Goal: Transaction & Acquisition: Purchase product/service

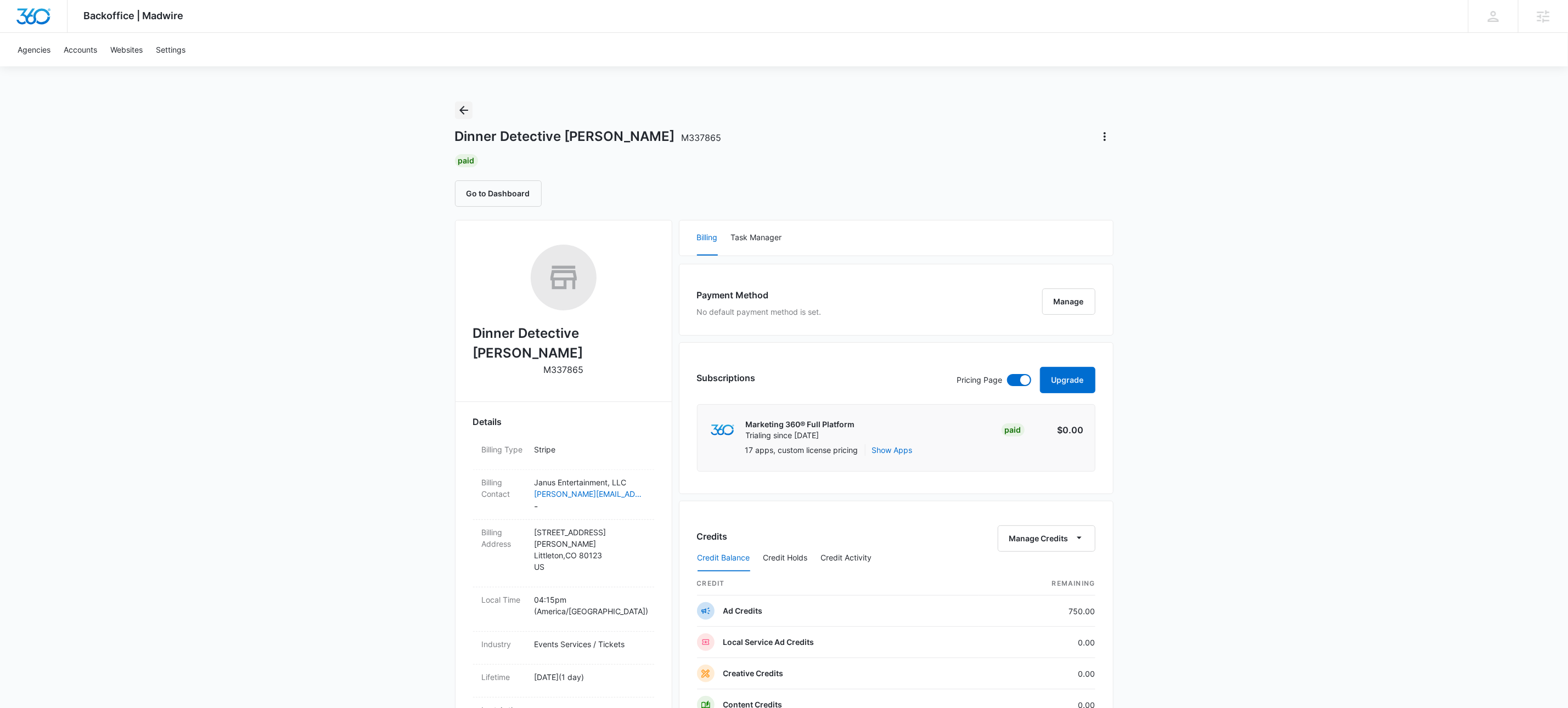
click at [460, 108] on icon "Back" at bounding box center [463, 110] width 13 height 13
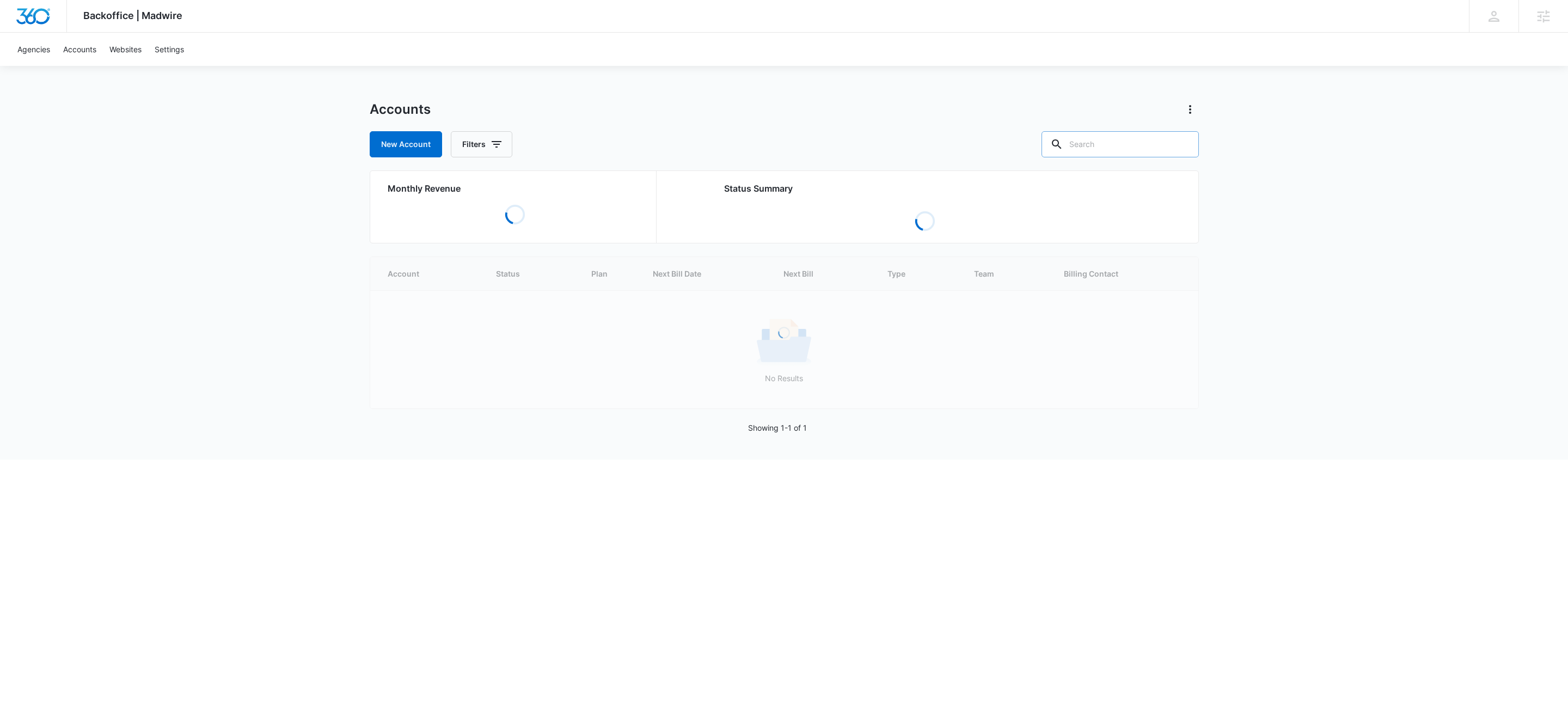
click at [1163, 141] on input "text" at bounding box center [1120, 144] width 158 height 26
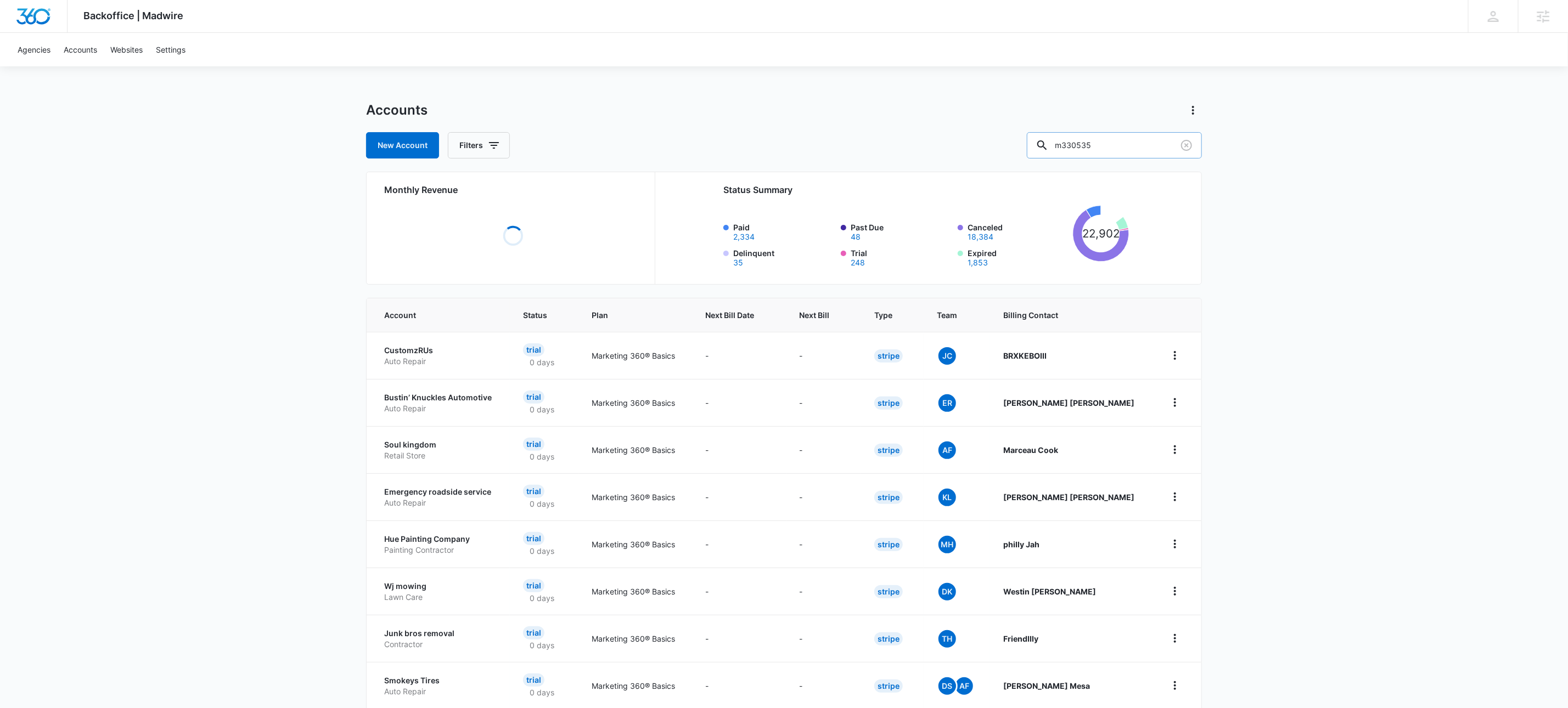
type input "m330535"
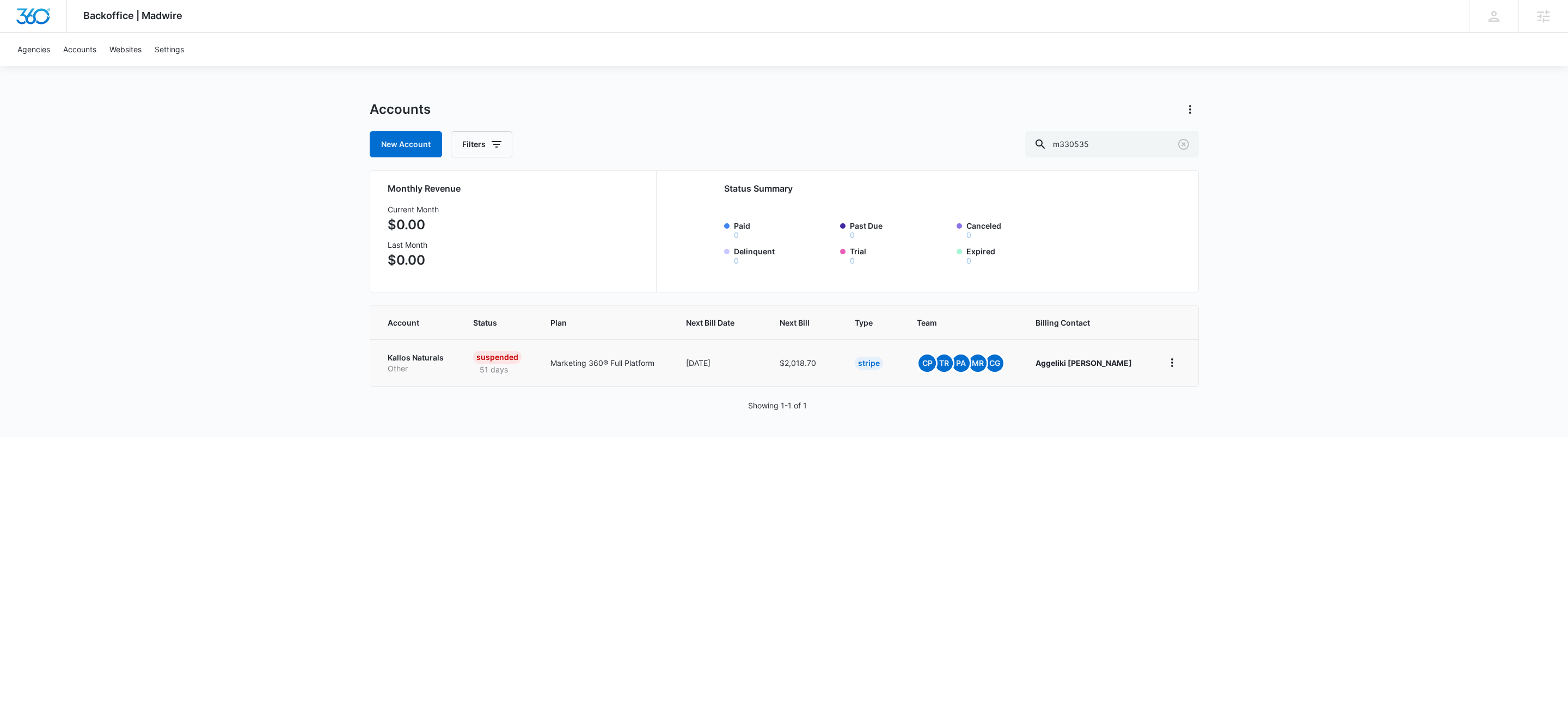
click at [409, 365] on p "Other" at bounding box center [417, 368] width 59 height 11
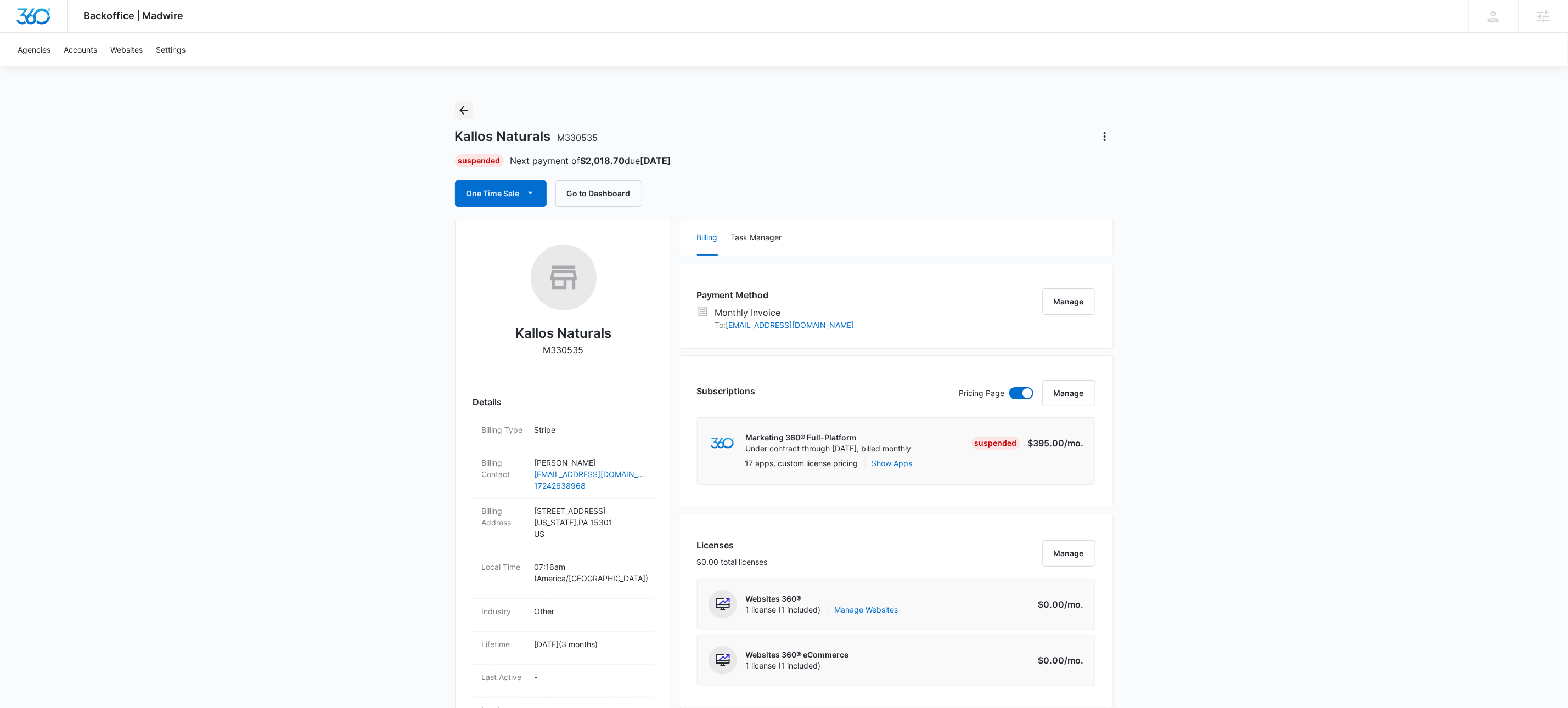
click at [463, 115] on icon "Back" at bounding box center [463, 110] width 13 height 13
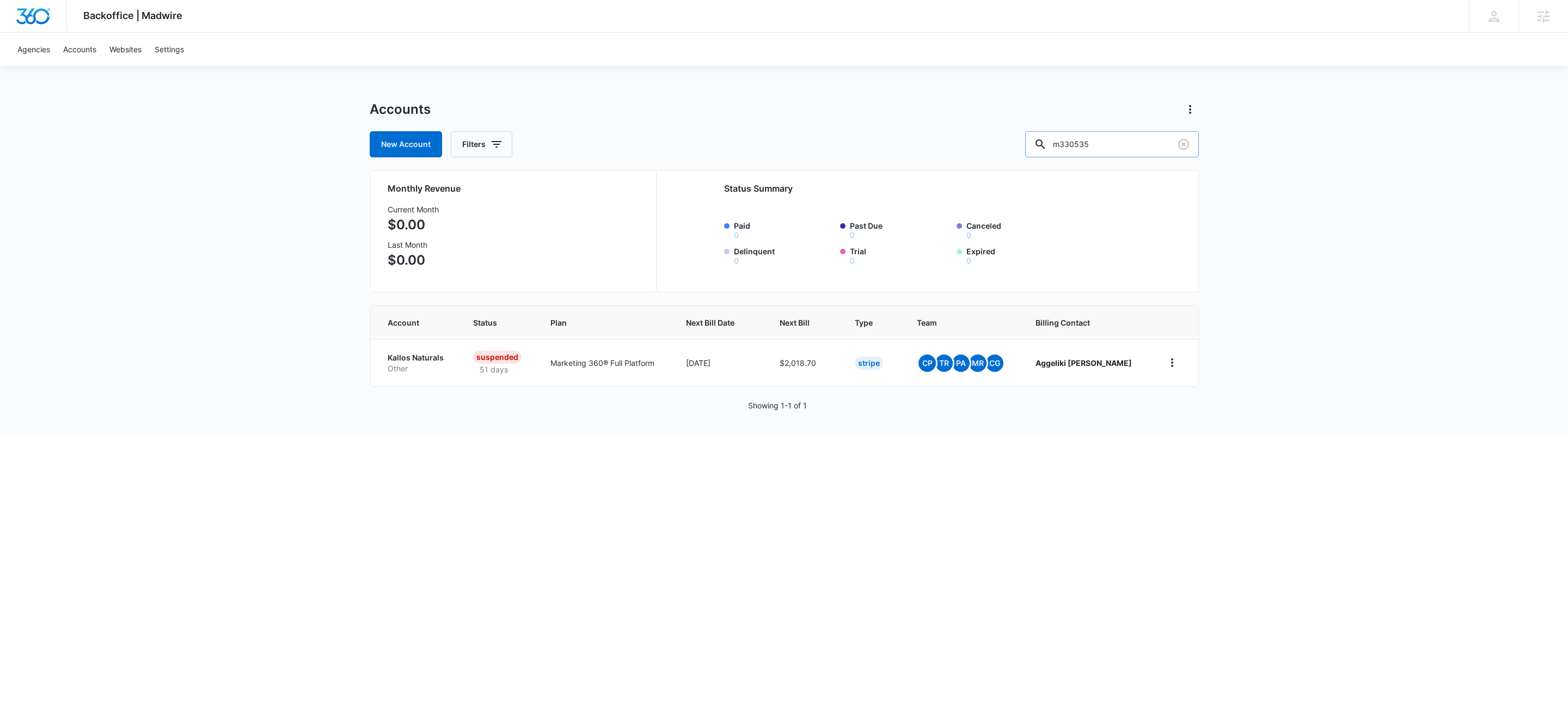
click at [1125, 151] on input "m330535" at bounding box center [1112, 144] width 173 height 26
type input "m337570"
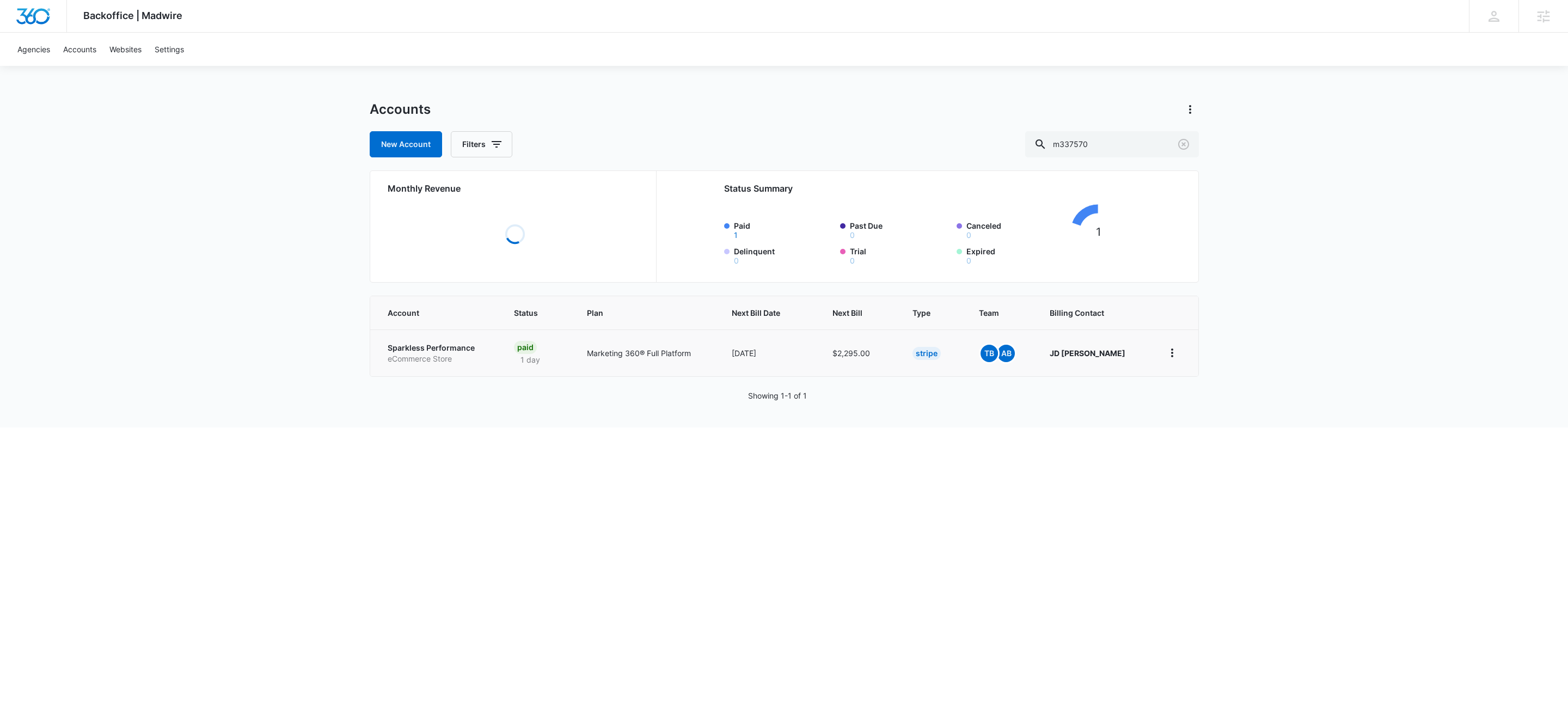
click at [410, 357] on p "eCommerce Store" at bounding box center [438, 358] width 100 height 11
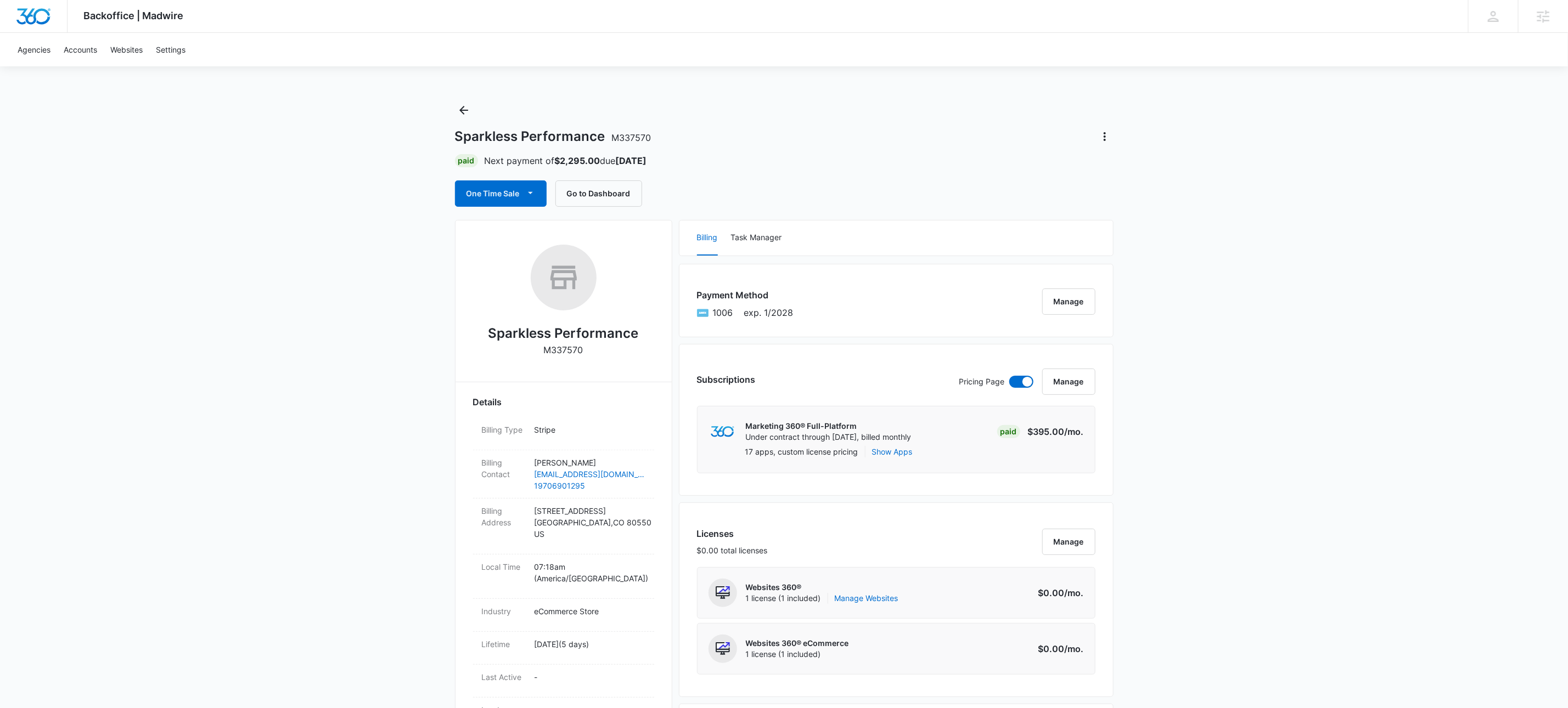
click at [469, 110] on icon "Back" at bounding box center [463, 110] width 13 height 13
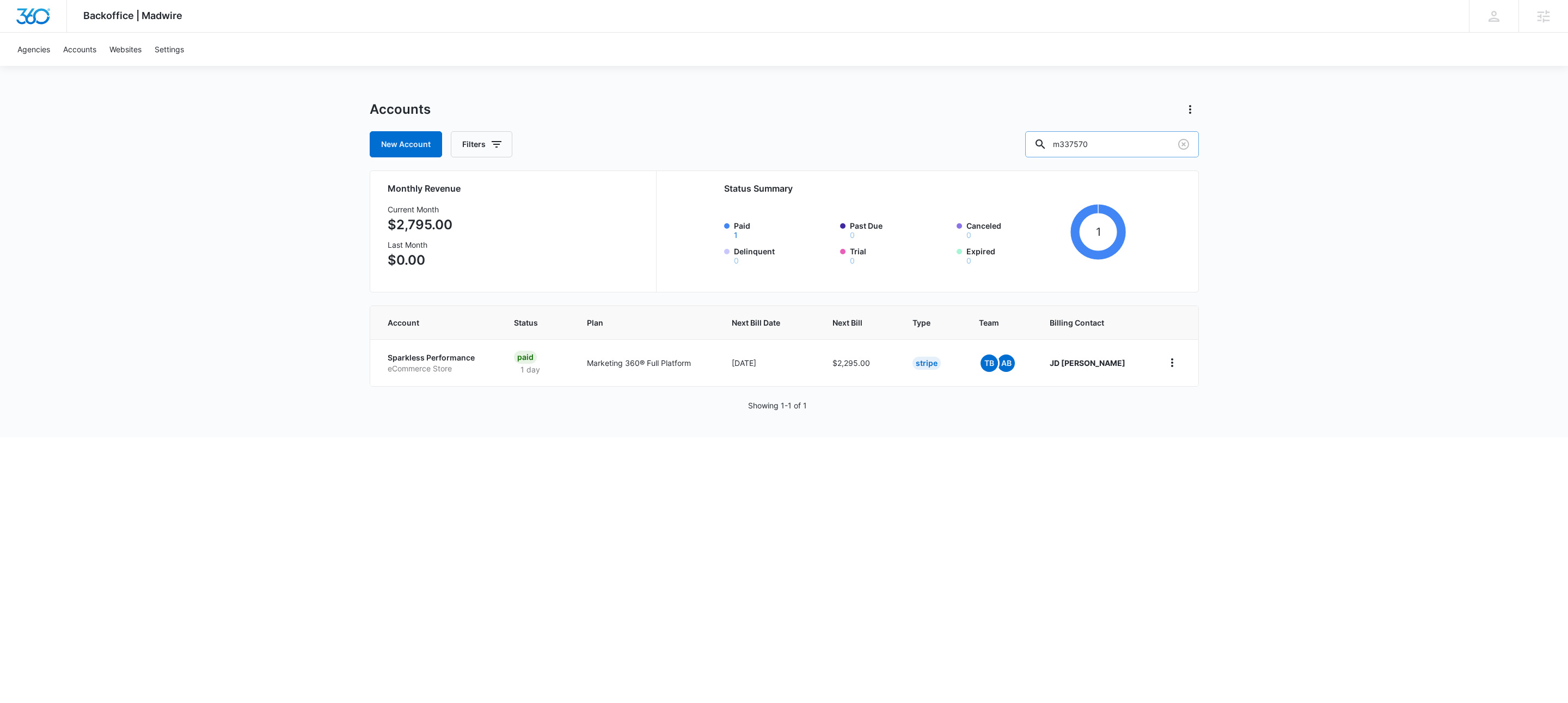
click at [1132, 145] on input "m337570" at bounding box center [1112, 144] width 173 height 26
paste input "M50105"
type input "M50105"
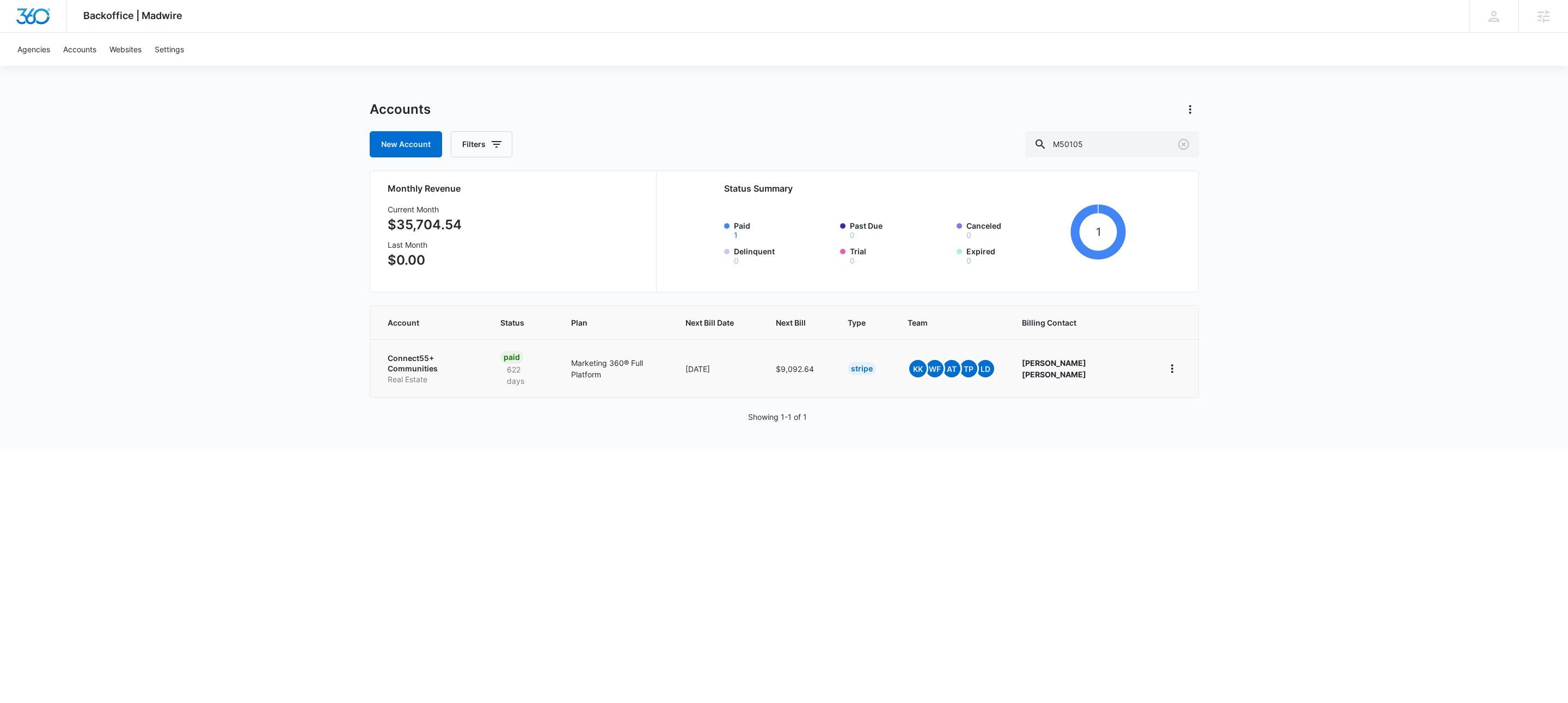
click at [425, 378] on td "Connect55+ Communities Real Estate" at bounding box center [429, 368] width 117 height 58
click at [425, 374] on p "Real Estate" at bounding box center [431, 379] width 87 height 11
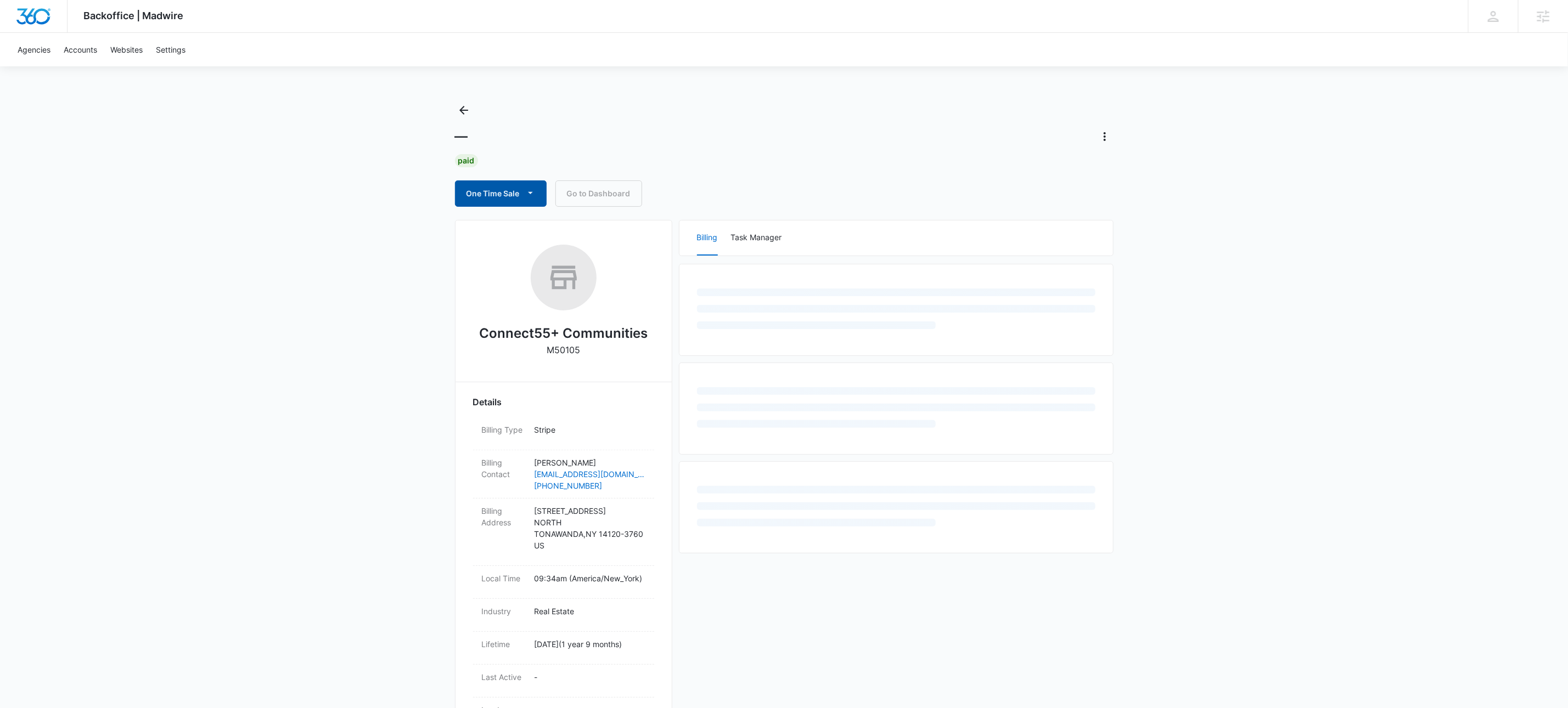
click at [532, 198] on icon "button" at bounding box center [531, 193] width 12 height 12
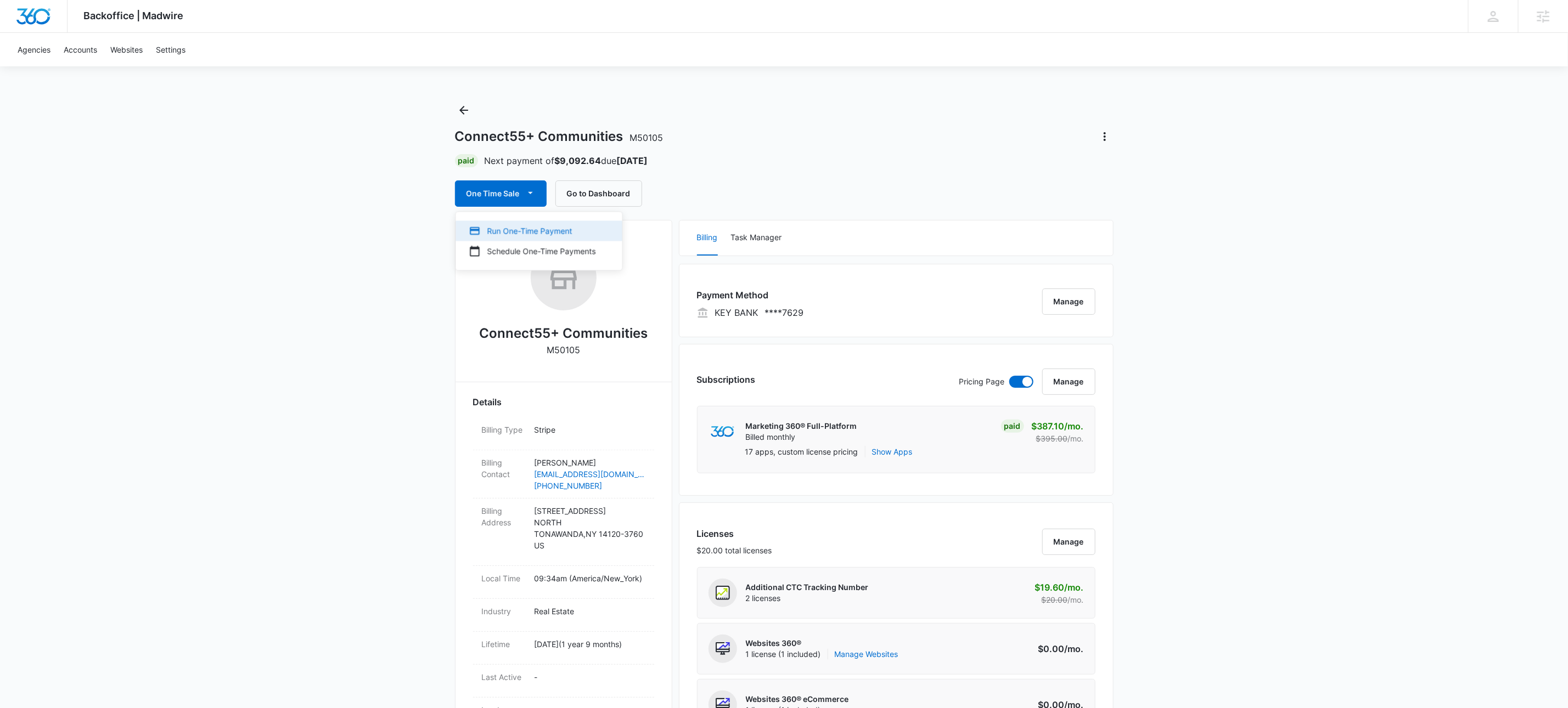
click at [544, 230] on div "Run One-Time Payment" at bounding box center [533, 231] width 127 height 12
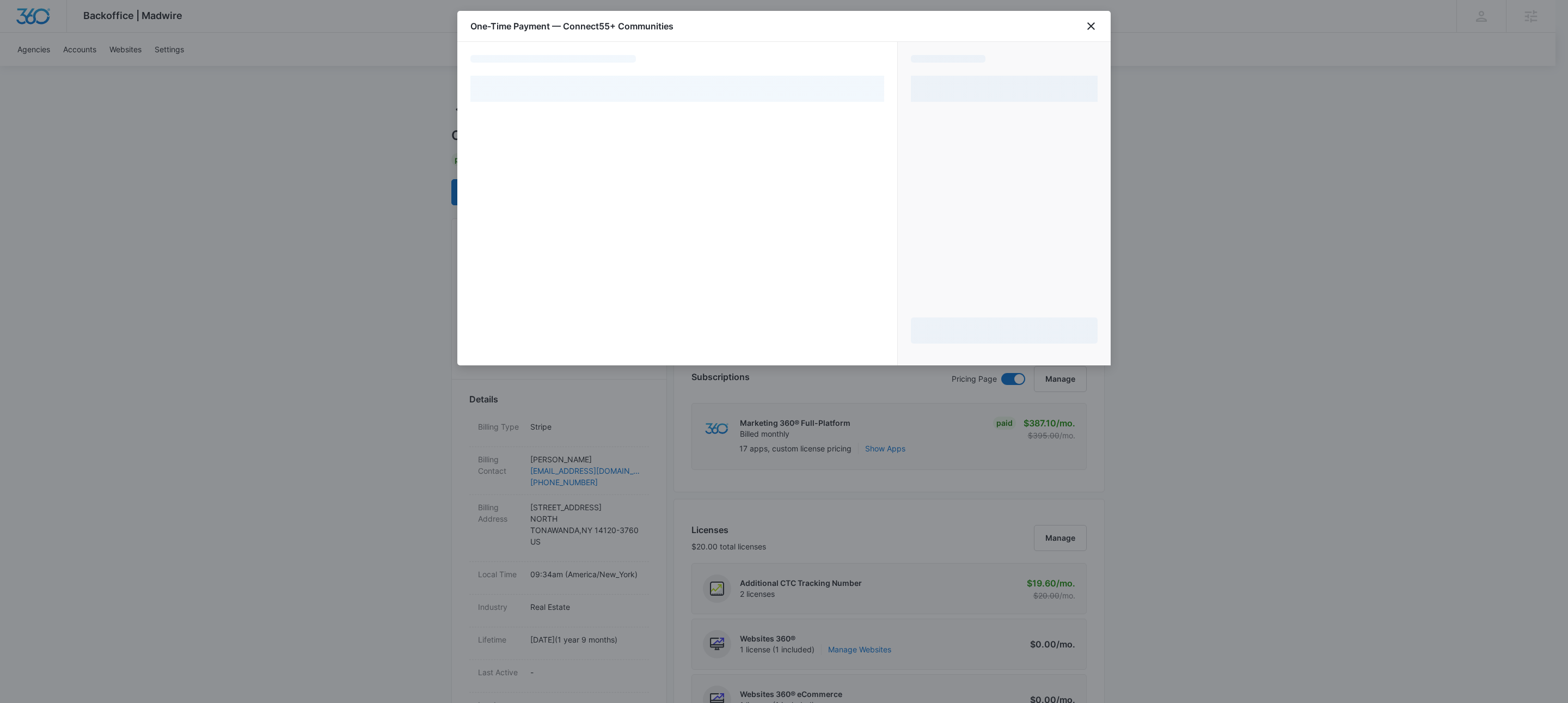
select select "pm_1OoRohA4n8RTgNjUmG3bVG7i"
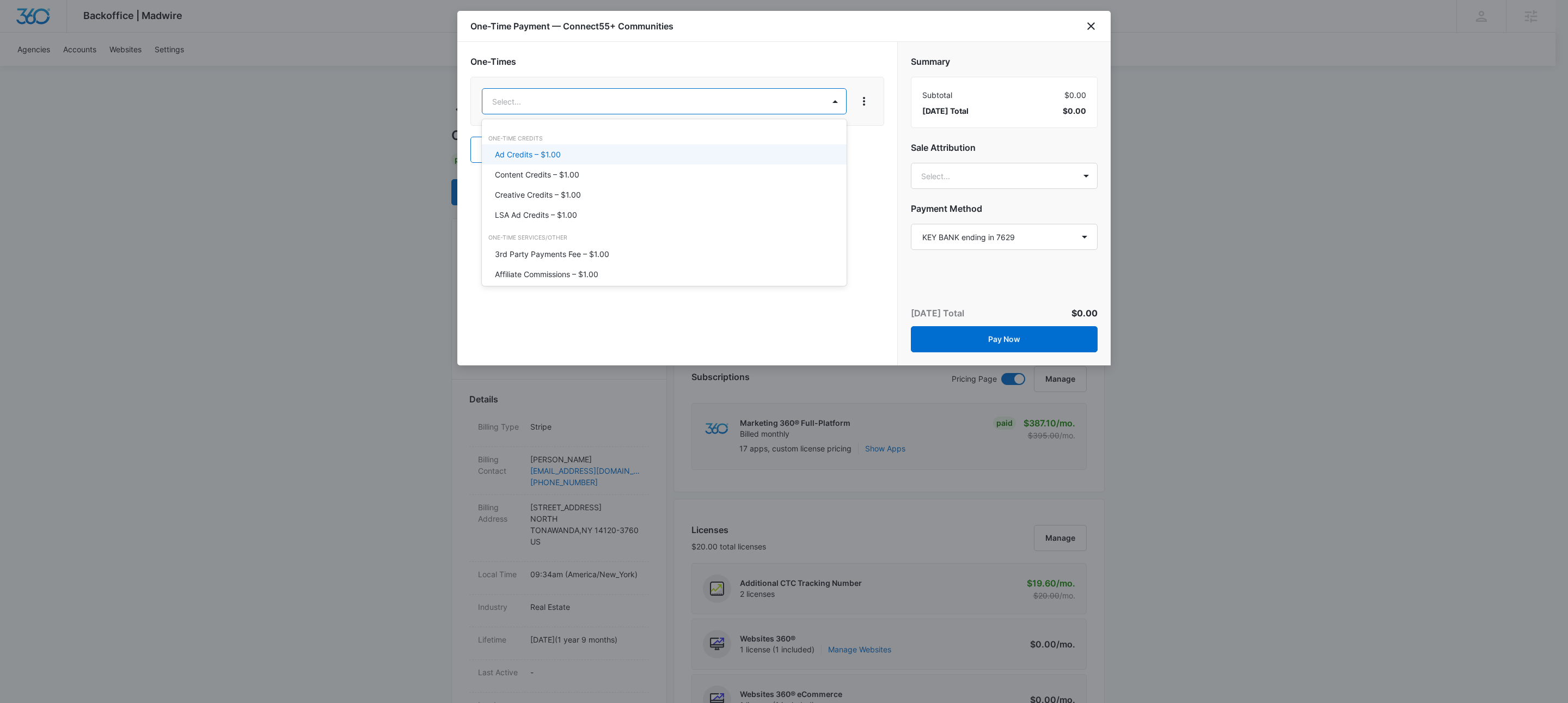
click at [566, 153] on div "Ad Credits – $1.00" at bounding box center [663, 155] width 336 height 11
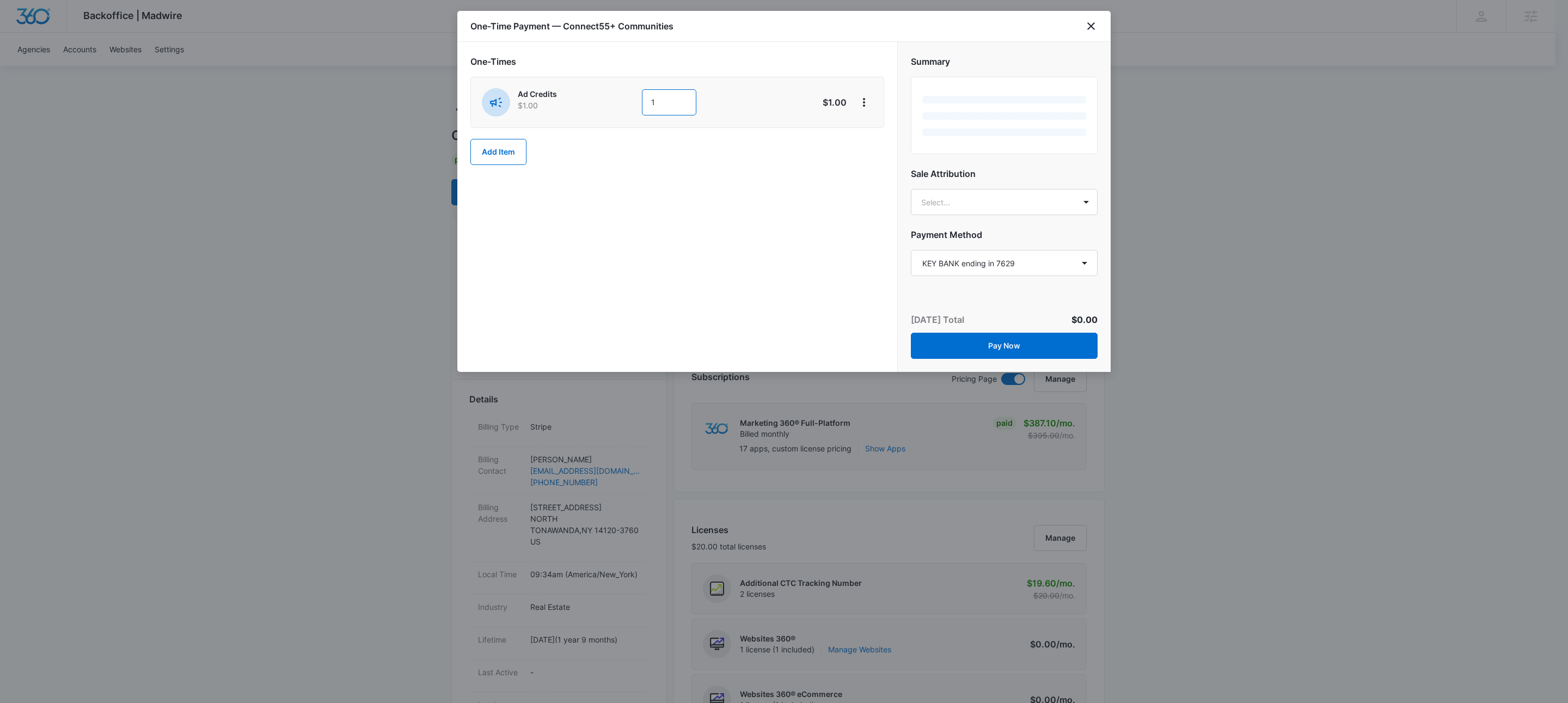
click at [665, 97] on input "1" at bounding box center [669, 102] width 54 height 26
drag, startPoint x: 665, startPoint y: 97, endPoint x: 668, endPoint y: 80, distance: 17.3
click at [666, 90] on input "1" at bounding box center [669, 102] width 54 height 26
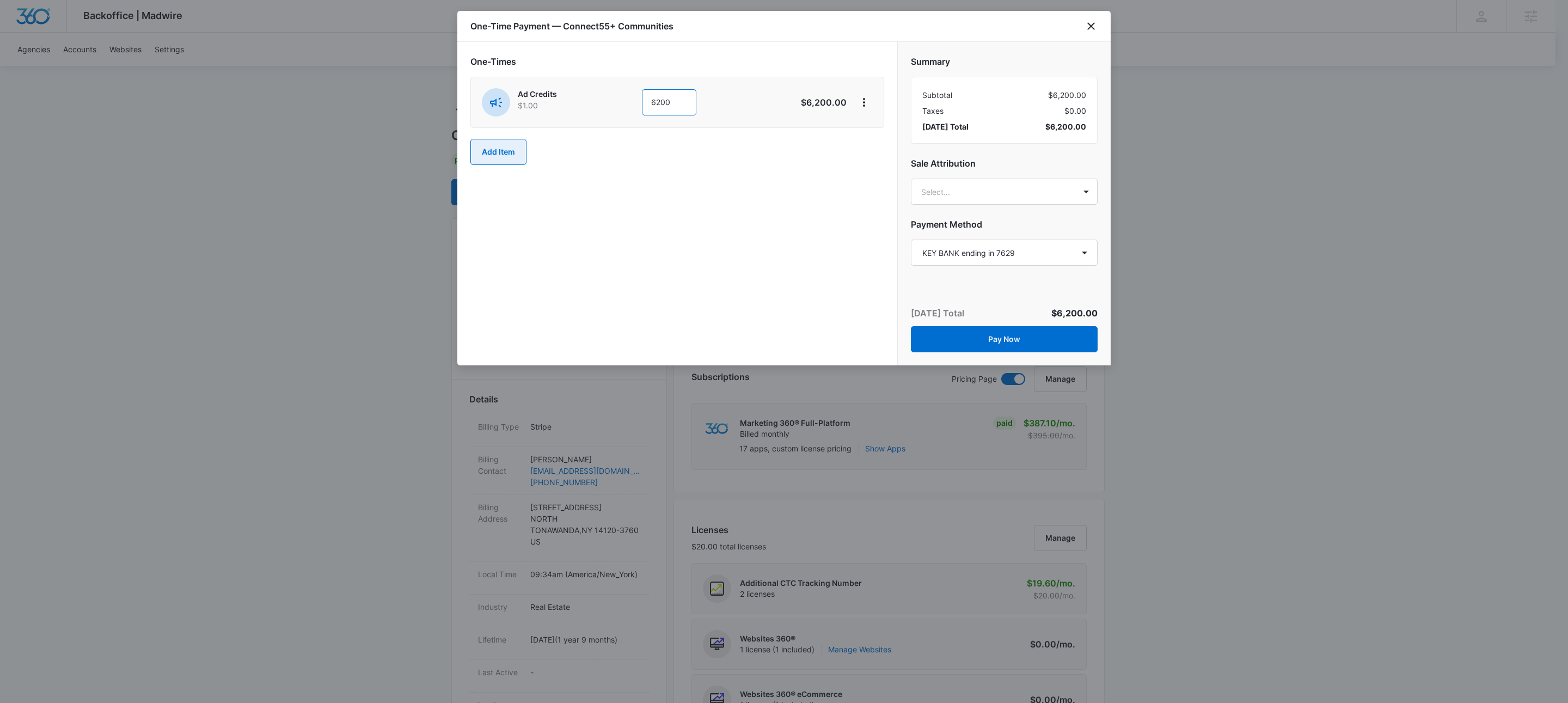
type input "6200"
click at [498, 158] on button "Add Item" at bounding box center [499, 152] width 56 height 26
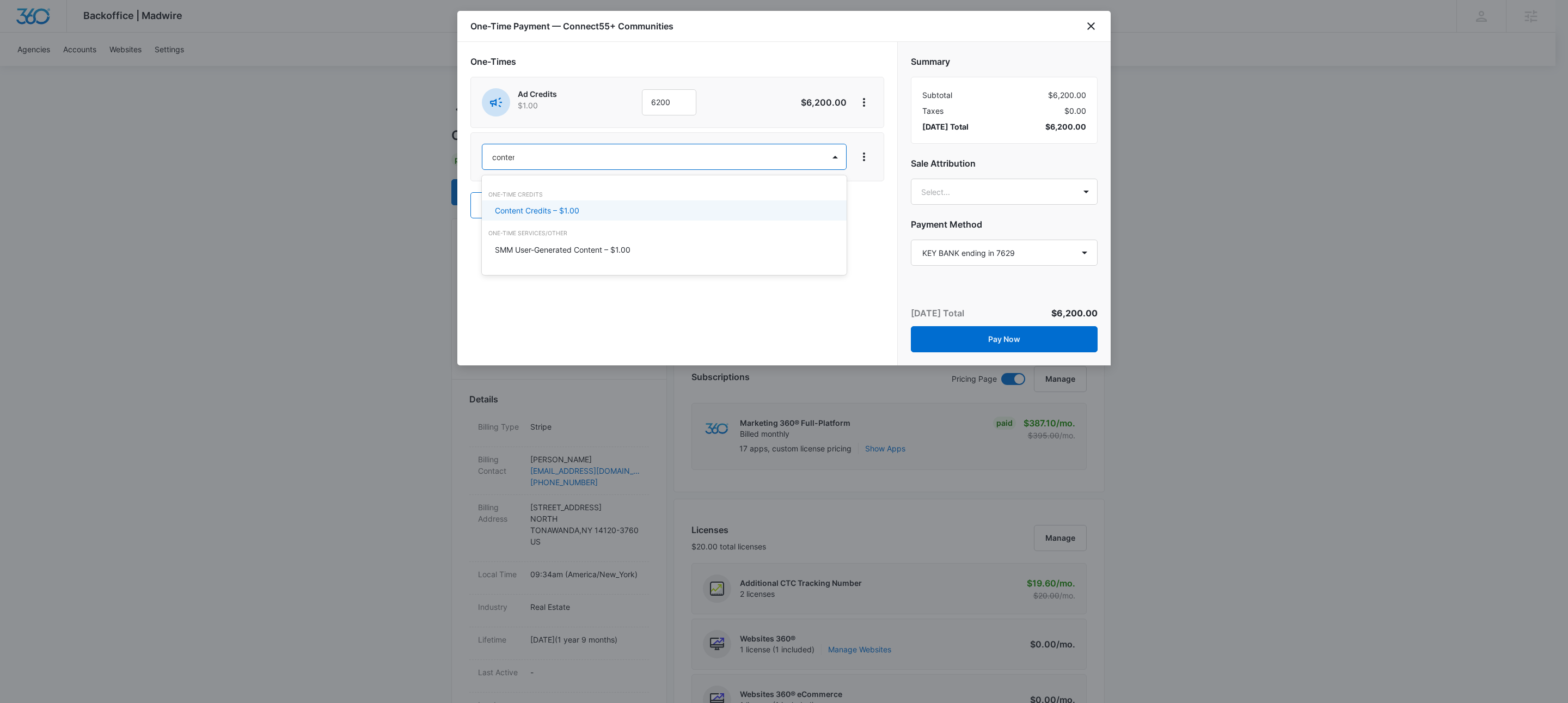
type input "content"
click at [505, 210] on p "Content Credits – $1.00" at bounding box center [537, 211] width 85 height 11
click at [684, 163] on input "1" at bounding box center [669, 158] width 54 height 26
type input "300"
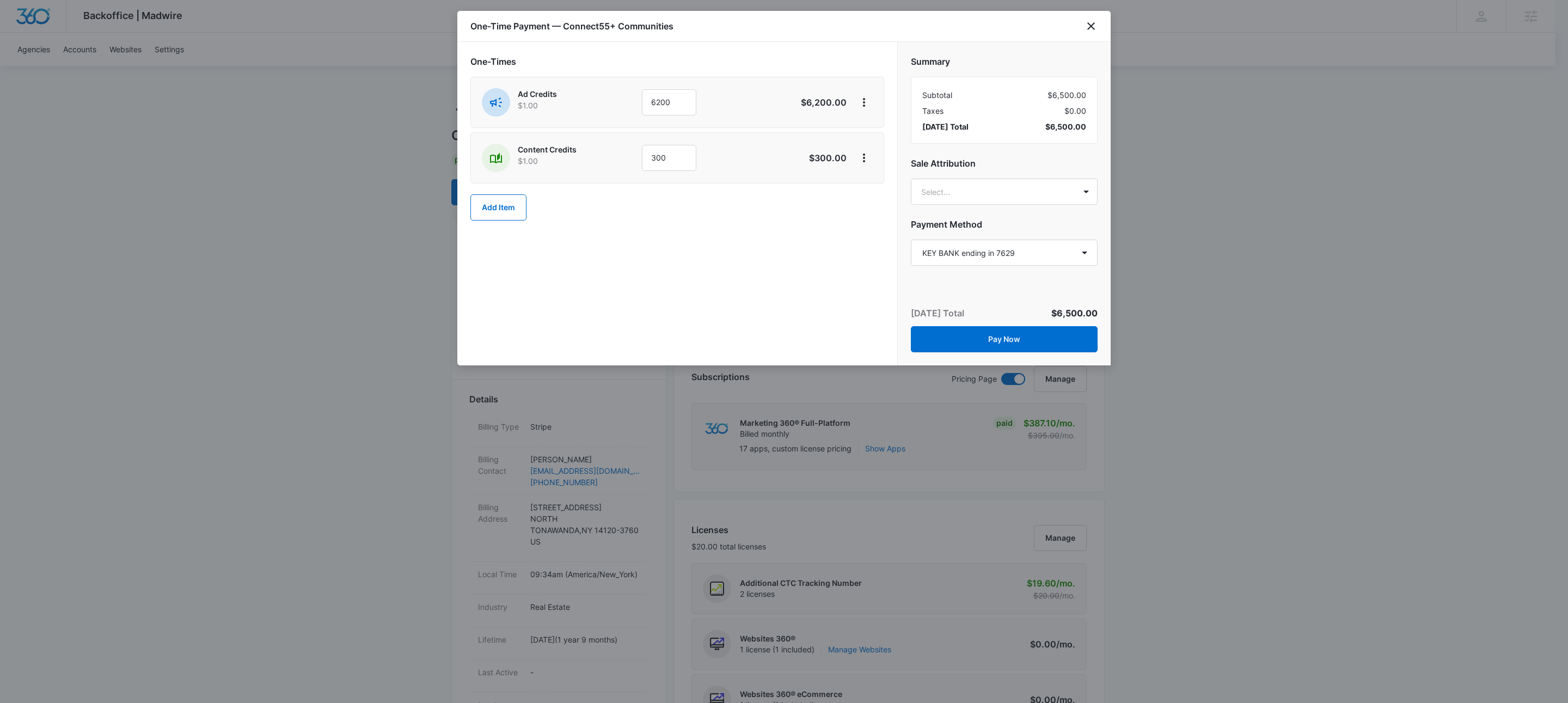
click at [562, 299] on div "One-Times Ad Credits $1.00 6200 $6,200.00 Content Credits $1.00 300 $300.00 Add…" at bounding box center [678, 204] width 440 height 324
click at [866, 158] on icon "View More" at bounding box center [864, 158] width 13 height 13
click at [884, 188] on div "Add Discount" at bounding box center [893, 189] width 48 height 8
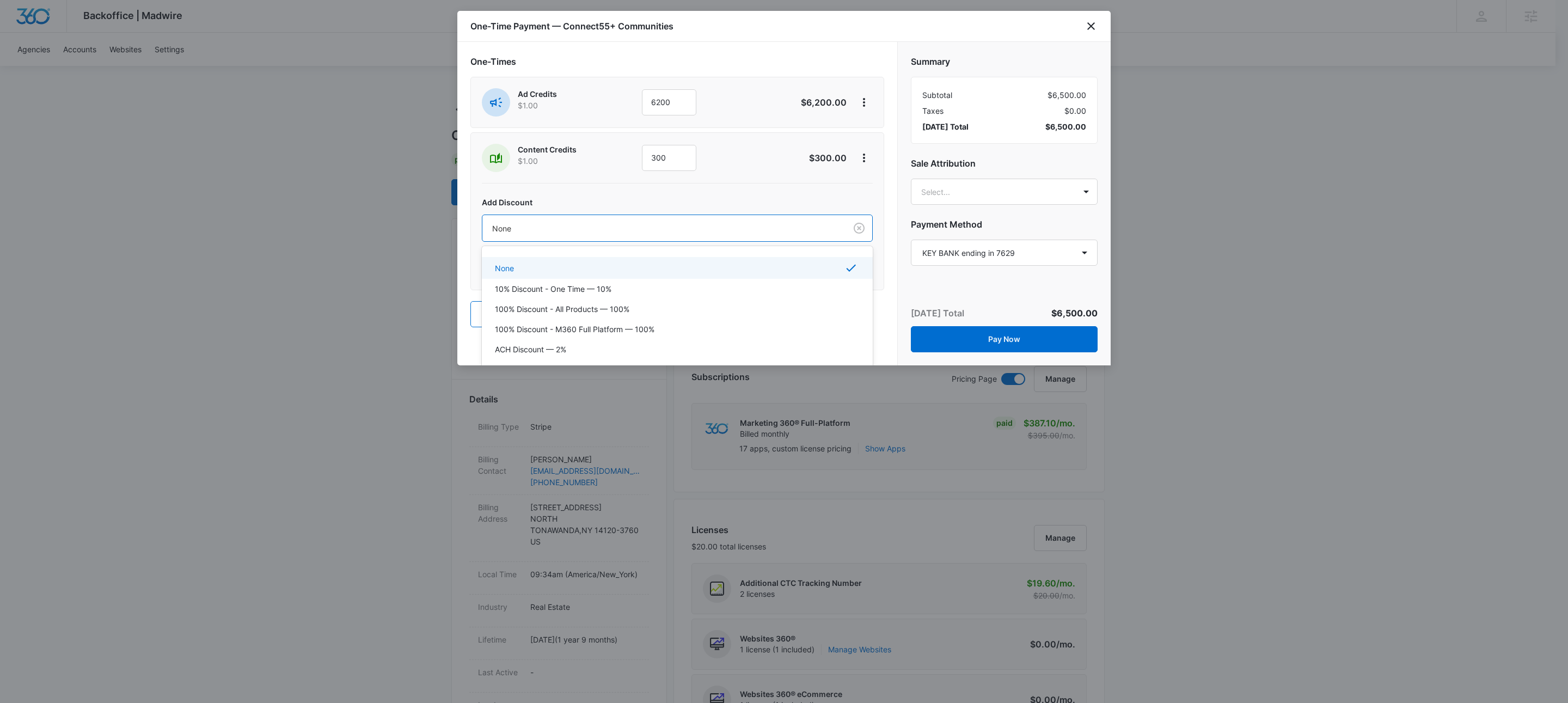
click at [610, 226] on div at bounding box center [662, 228] width 340 height 14
type input "ac"
drag, startPoint x: 538, startPoint y: 267, endPoint x: 564, endPoint y: 262, distance: 26.5
click at [538, 267] on p "ACH Discount — 2%" at bounding box center [531, 267] width 72 height 11
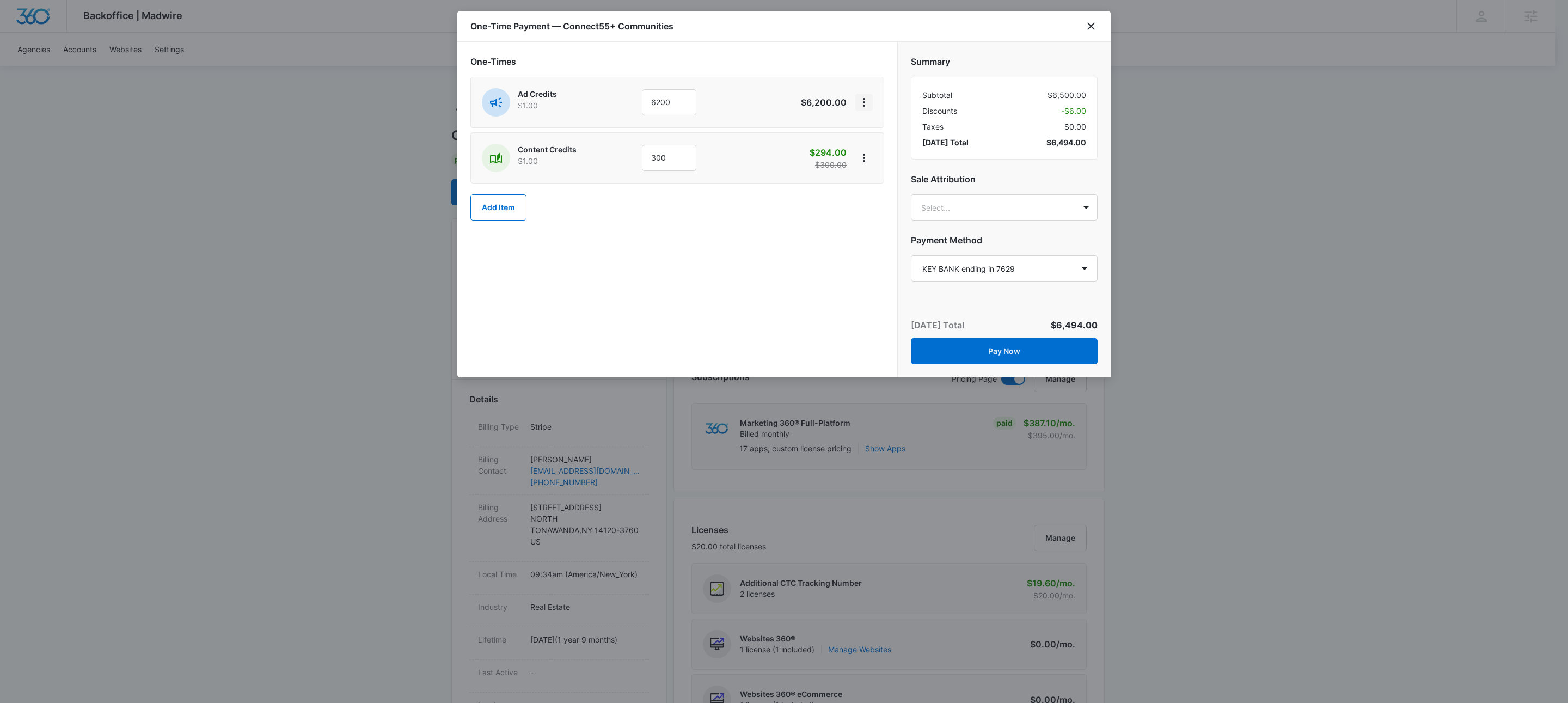
click at [864, 103] on icon "View More" at bounding box center [864, 102] width 2 height 9
click at [875, 130] on div "Add Discount" at bounding box center [893, 134] width 48 height 8
click at [656, 171] on div at bounding box center [662, 173] width 340 height 14
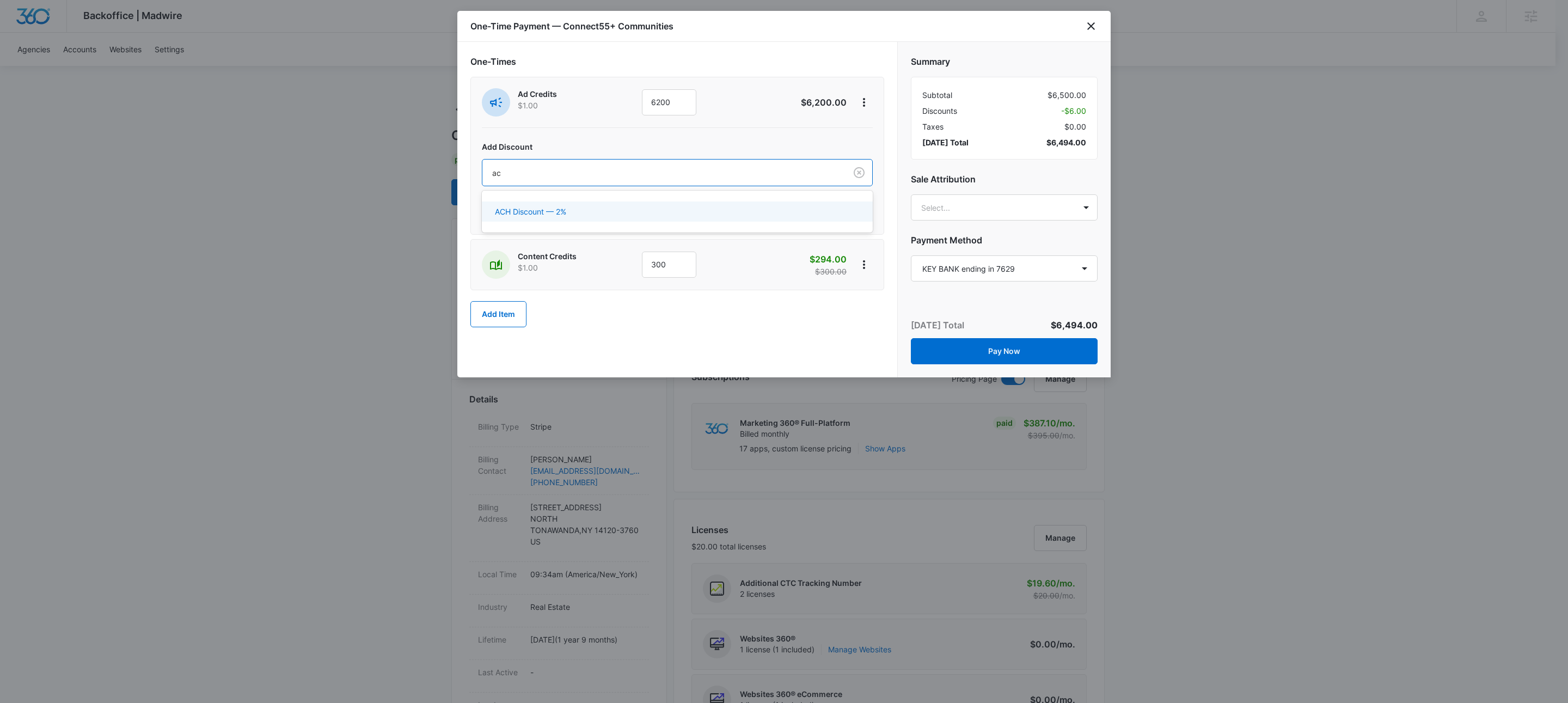
type input "ach"
click at [562, 212] on p "ACH Discount — 2%" at bounding box center [531, 211] width 72 height 11
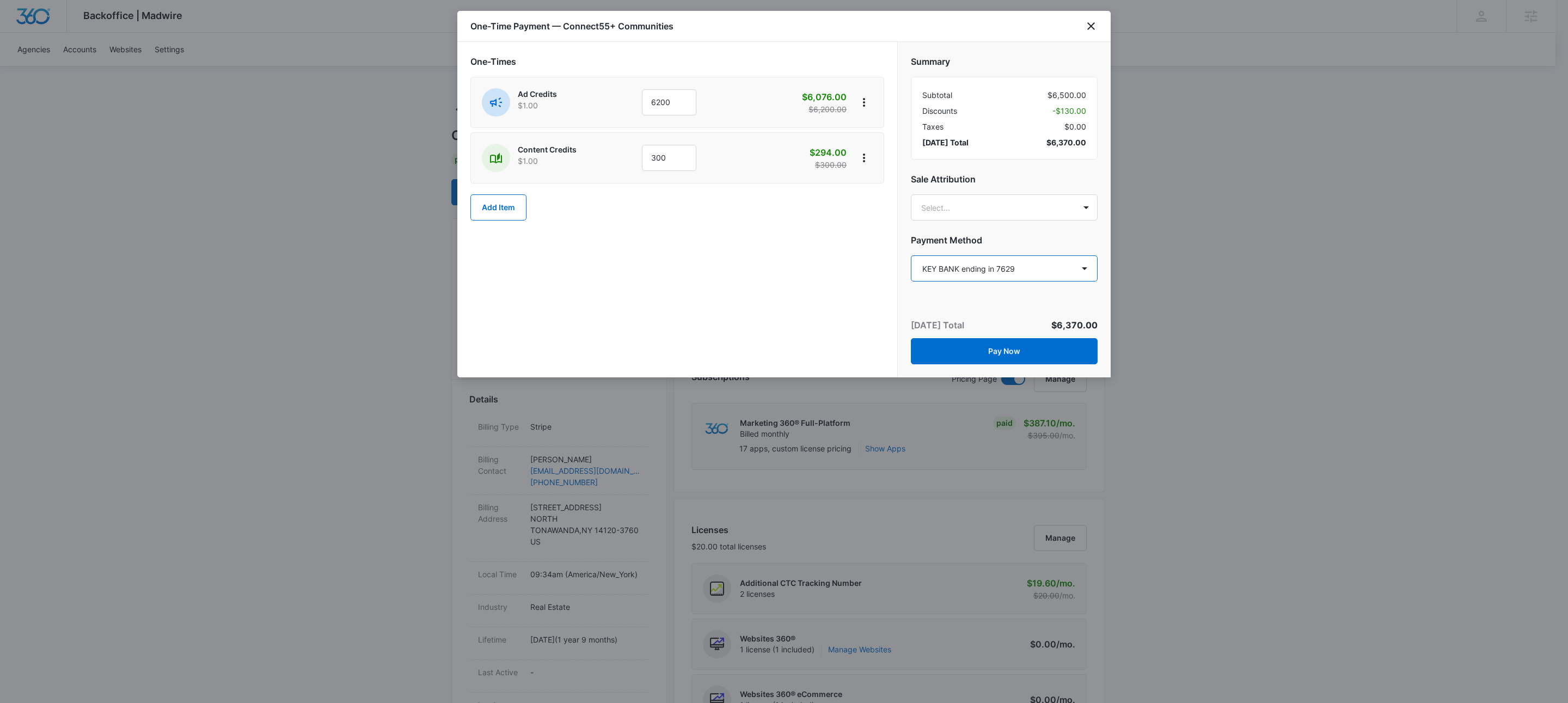
click at [1029, 264] on select "Select a payment method [PERSON_NAME] BANK ending in 8500 KEY BANK ending in 76…" at bounding box center [1004, 268] width 187 height 26
select select "pm_1OoRq1A4n8RTgNjUcl044NNN"
click at [911, 256] on select "Select a payment method [PERSON_NAME] BANK ending in 8500 KEY BANK ending in 76…" at bounding box center [1004, 268] width 187 height 26
type input "[PERSON_NAME]"
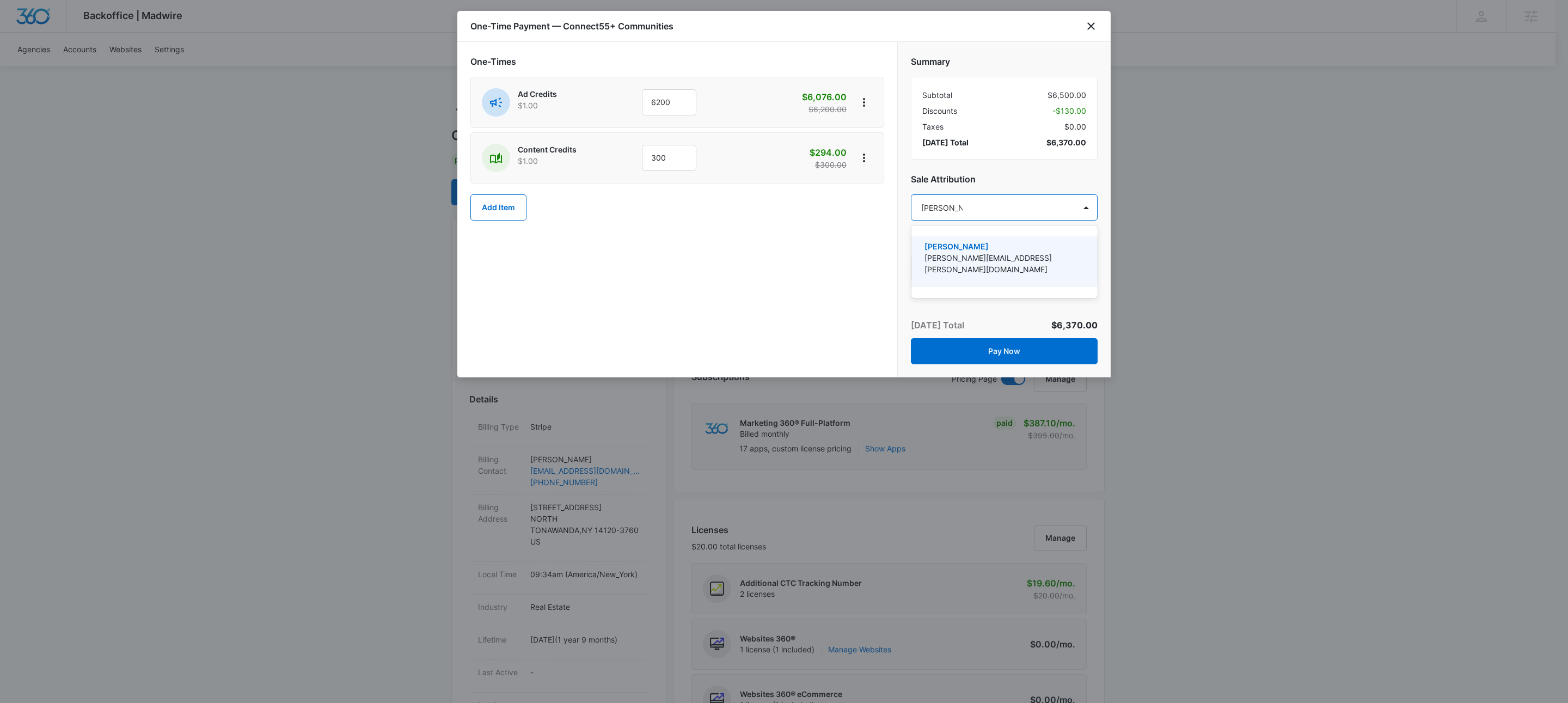
click at [957, 246] on p "[PERSON_NAME]" at bounding box center [1004, 247] width 158 height 11
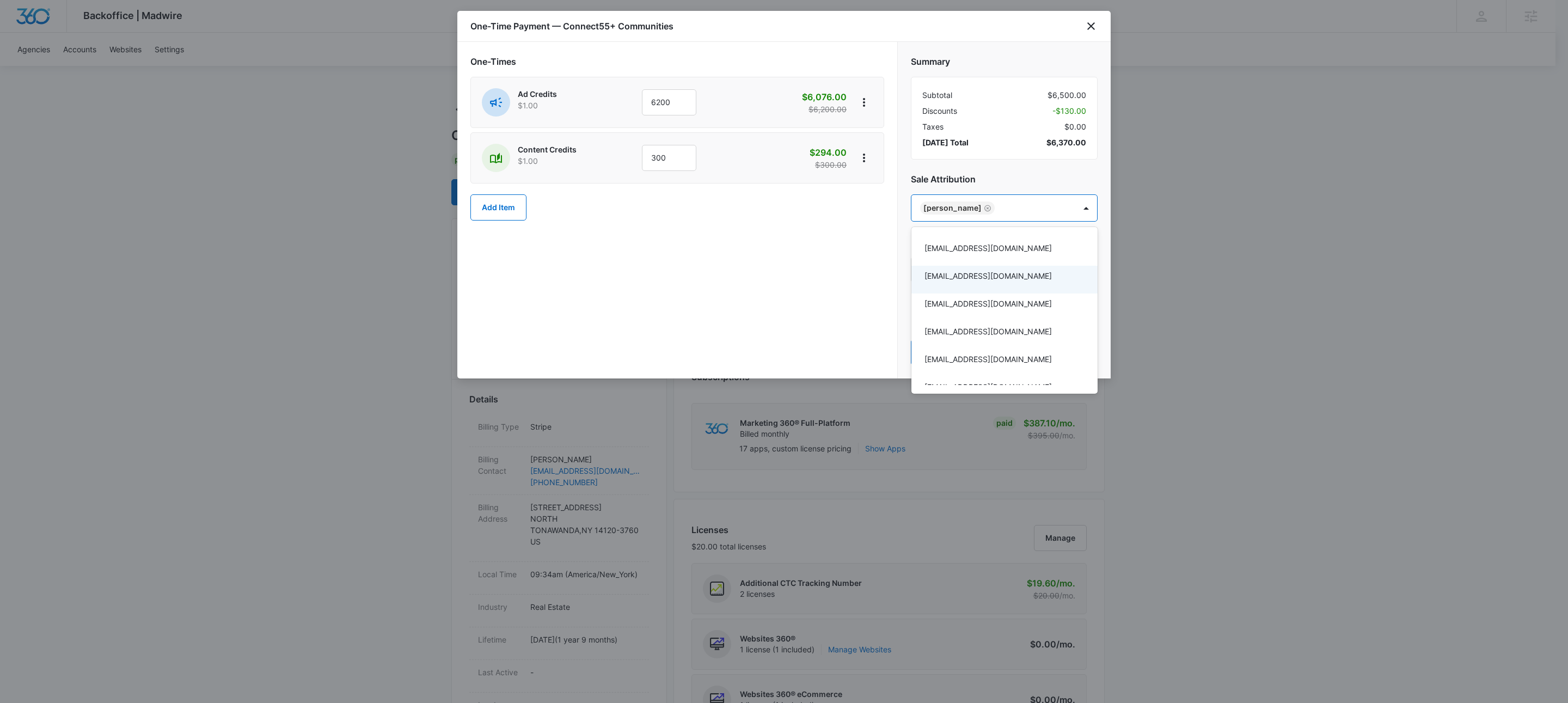
click at [650, 256] on div at bounding box center [784, 351] width 1568 height 703
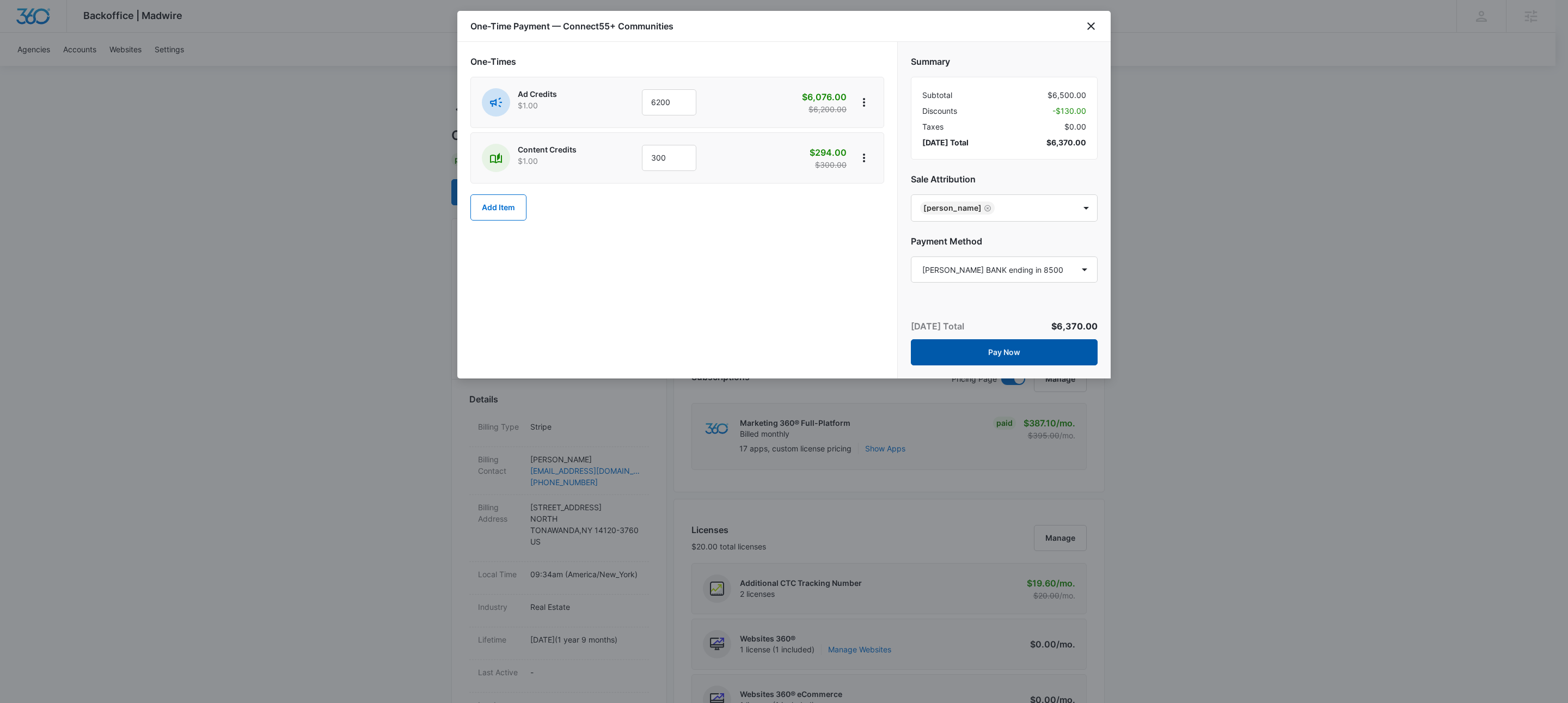
click at [1016, 354] on button "Pay Now" at bounding box center [1004, 353] width 187 height 26
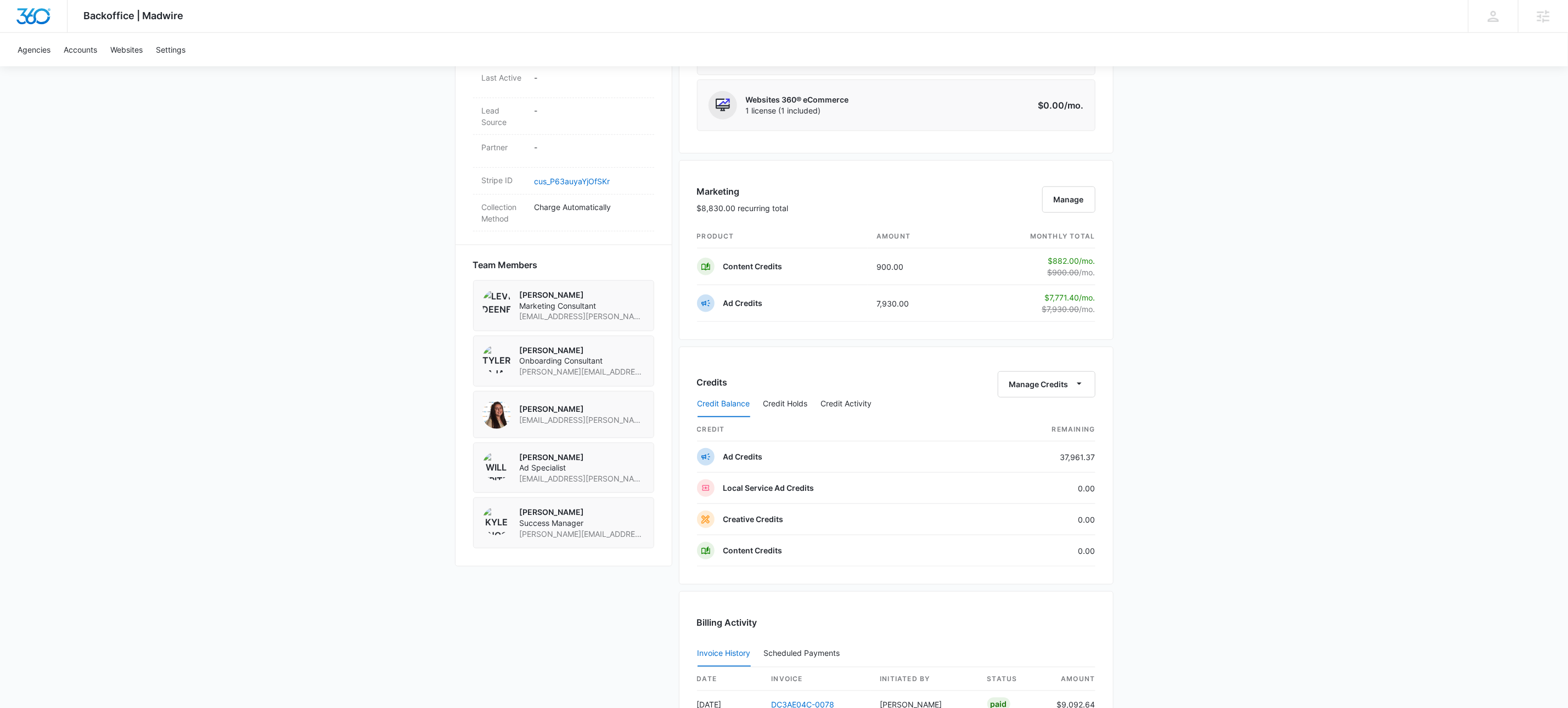
scroll to position [877, 0]
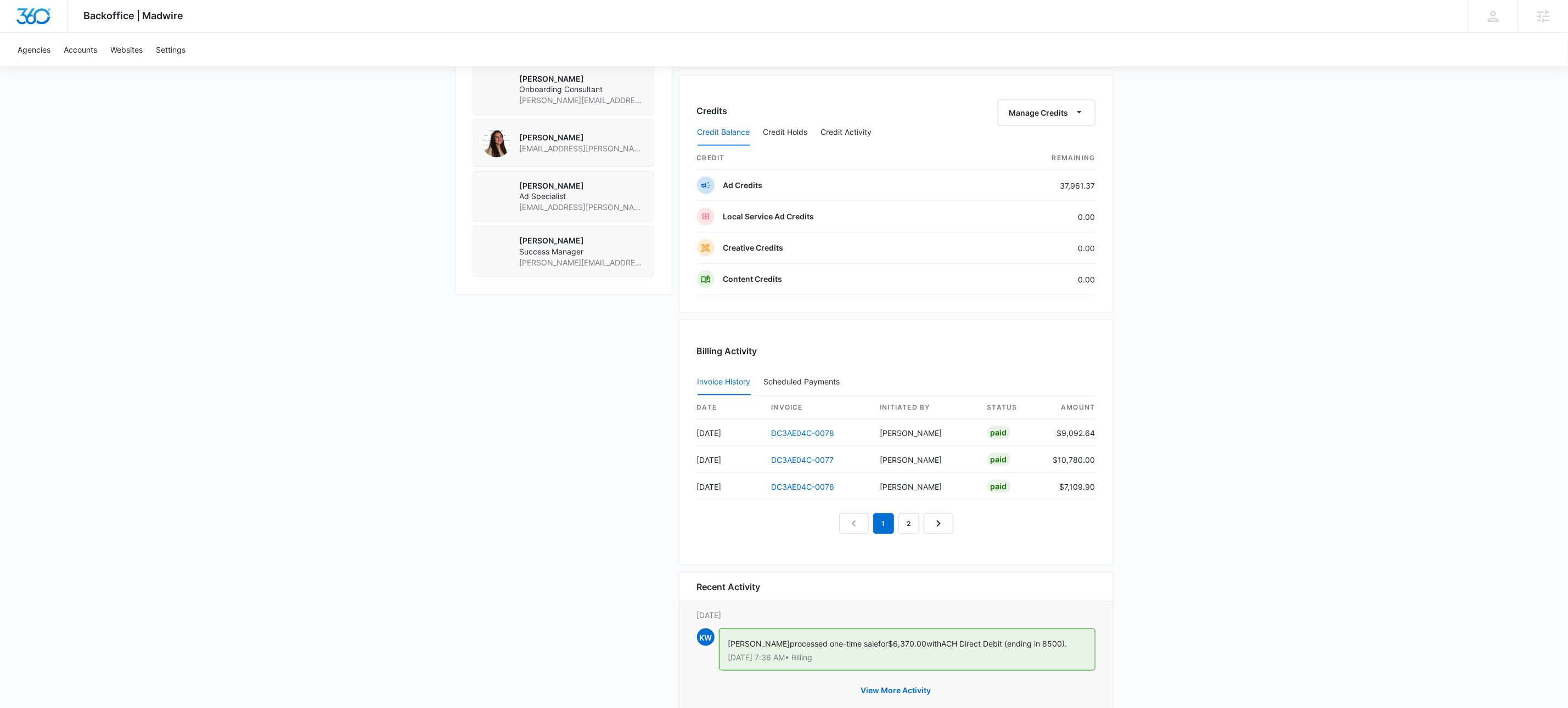
scroll to position [912, 0]
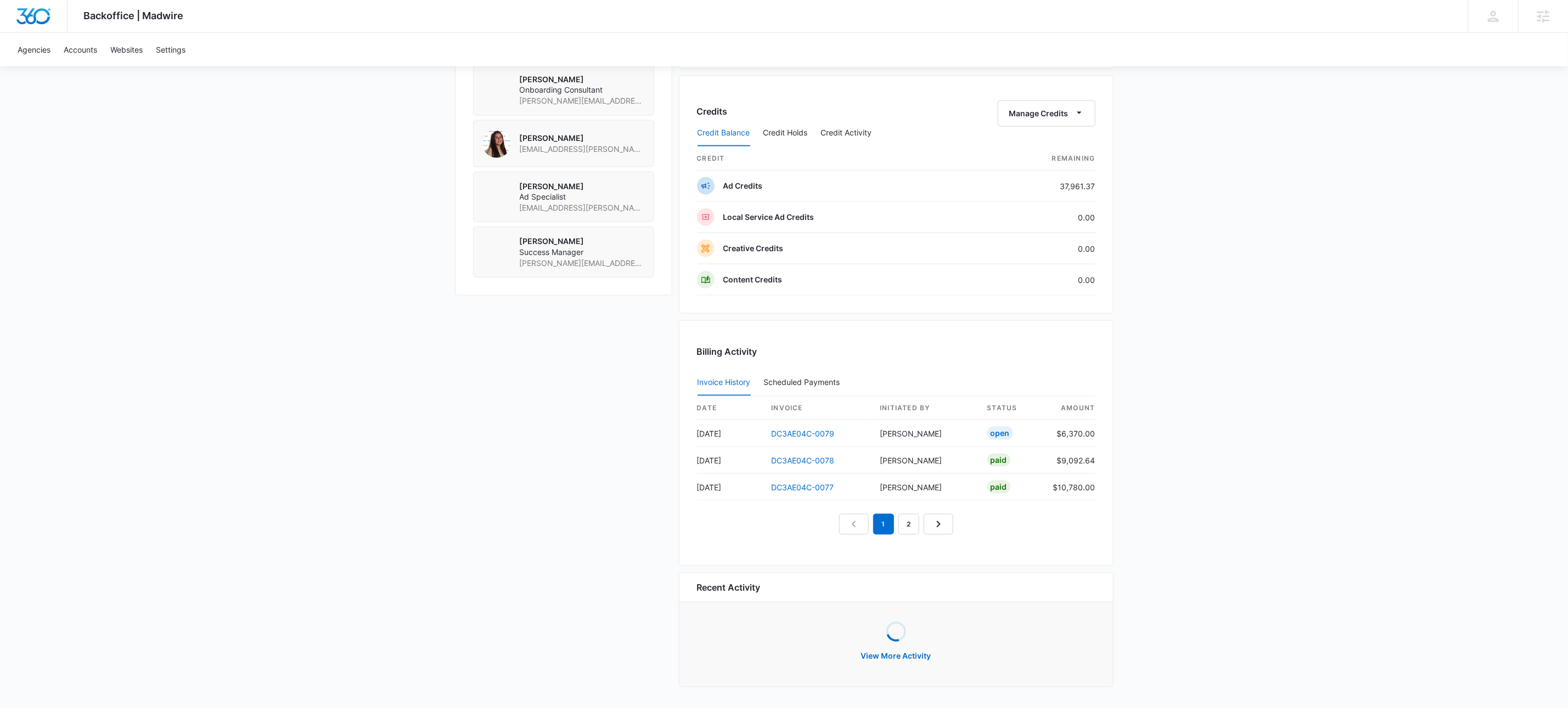
scroll to position [66, 0]
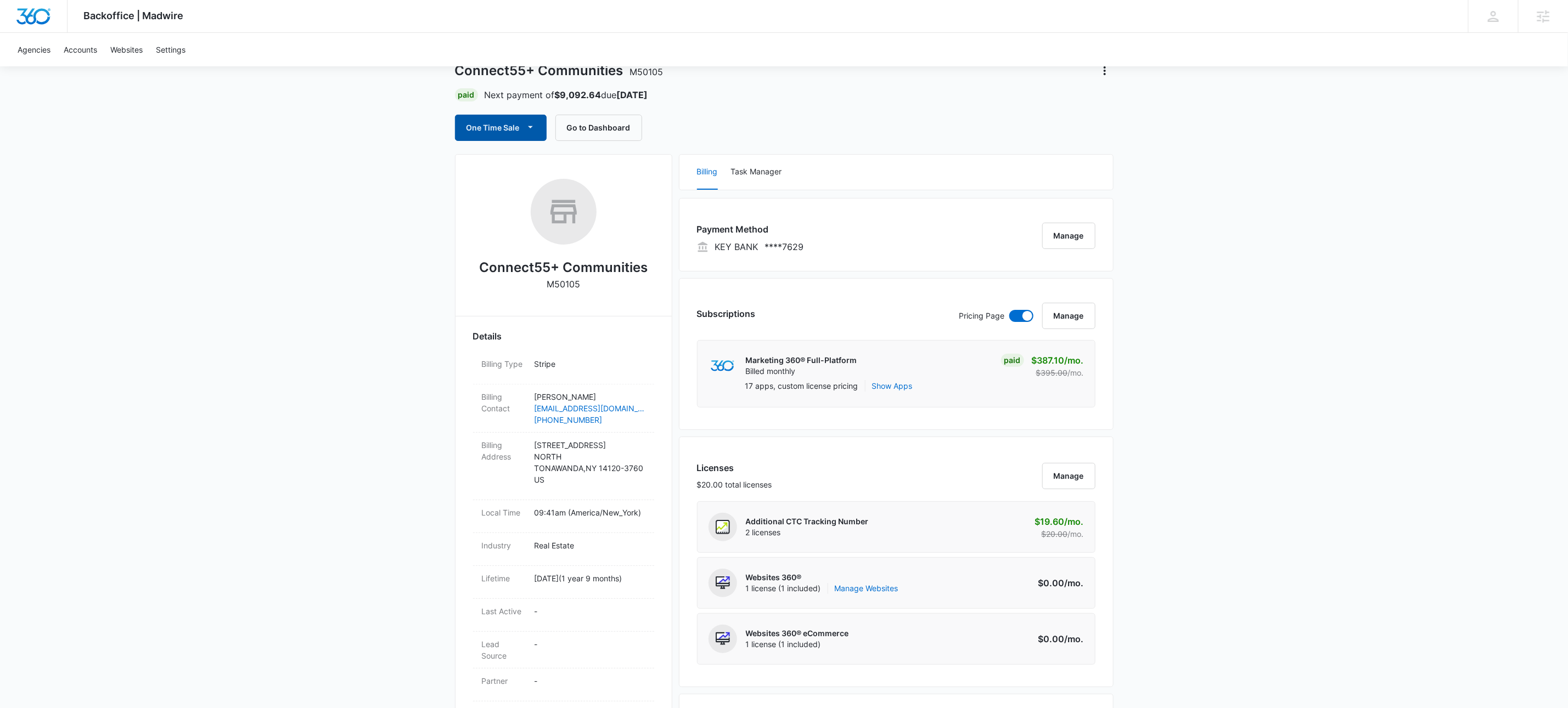
click at [535, 128] on icon "button" at bounding box center [531, 127] width 12 height 12
click at [537, 162] on div "Run One-Time Payment" at bounding box center [533, 165] width 127 height 12
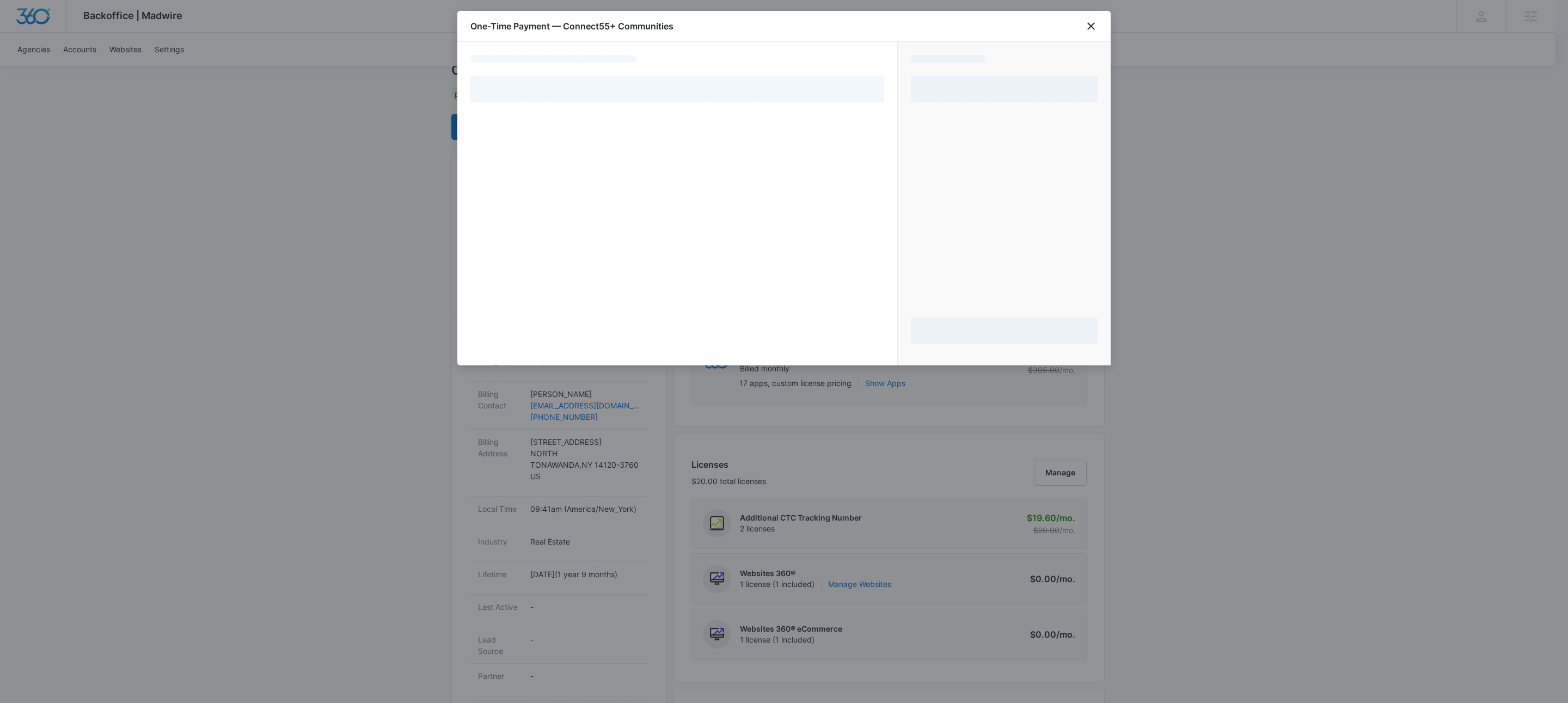
select select "pm_1OoRohA4n8RTgNjUmG3bVG7i"
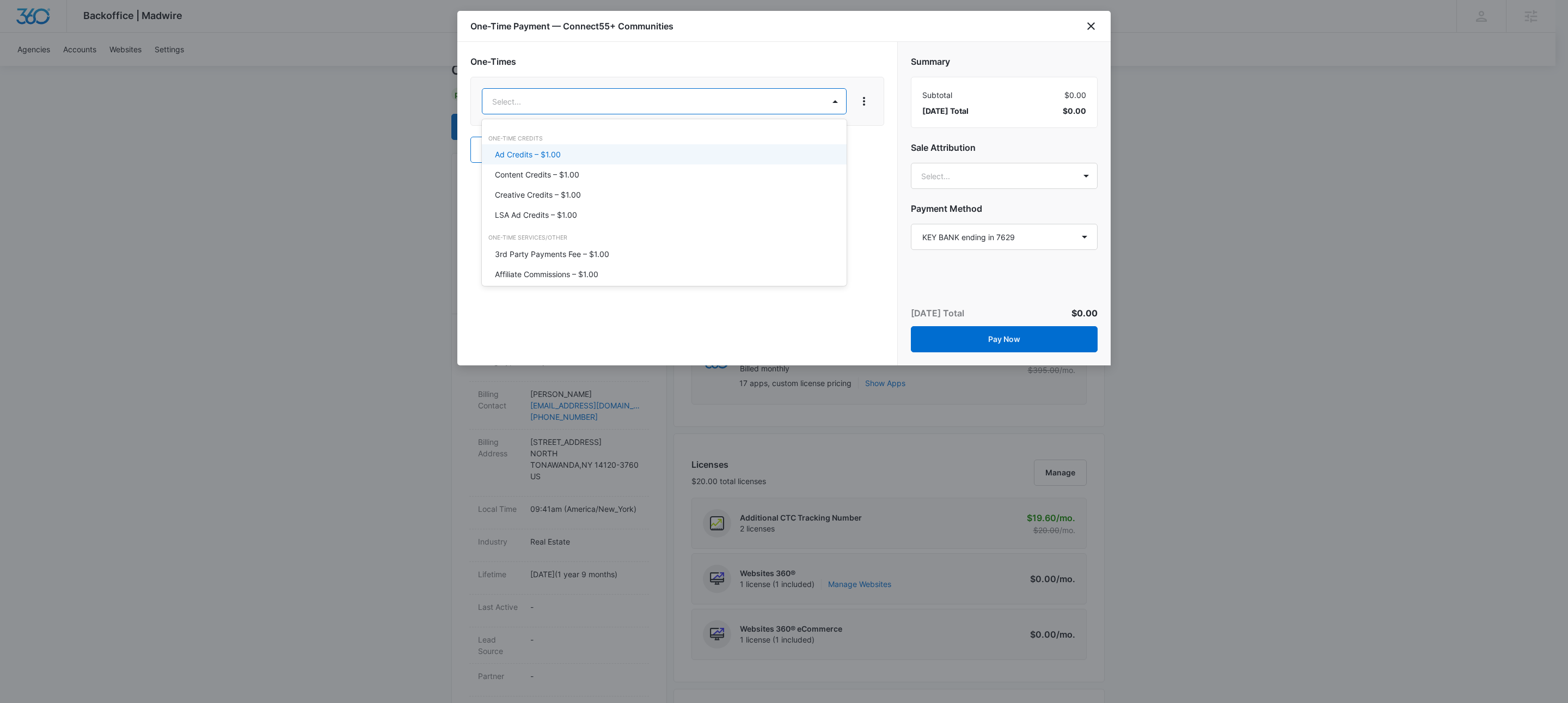
drag, startPoint x: 555, startPoint y: 159, endPoint x: 574, endPoint y: 140, distance: 26.9
click at [555, 159] on p "Ad Credits – $1.00" at bounding box center [528, 155] width 66 height 11
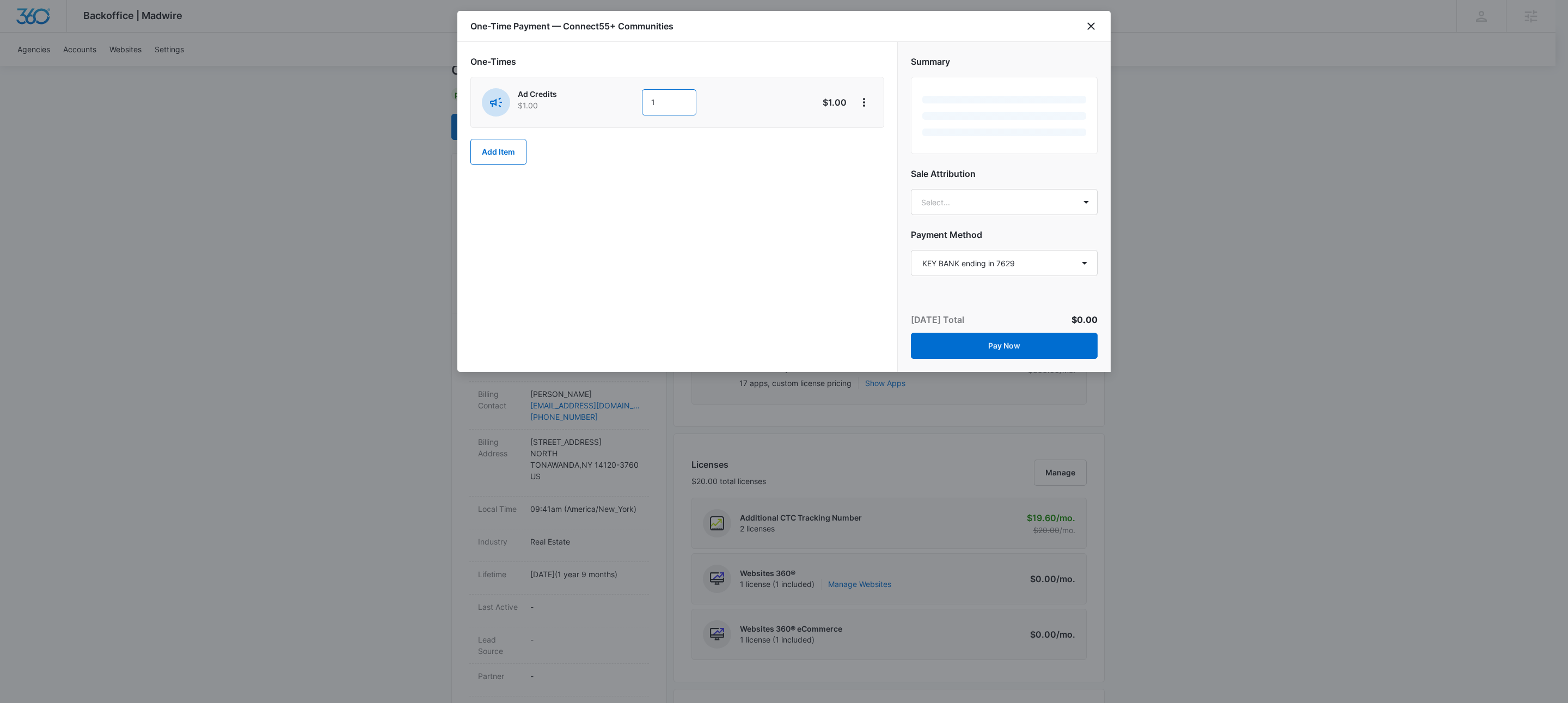
click at [680, 105] on input "1" at bounding box center [669, 102] width 54 height 26
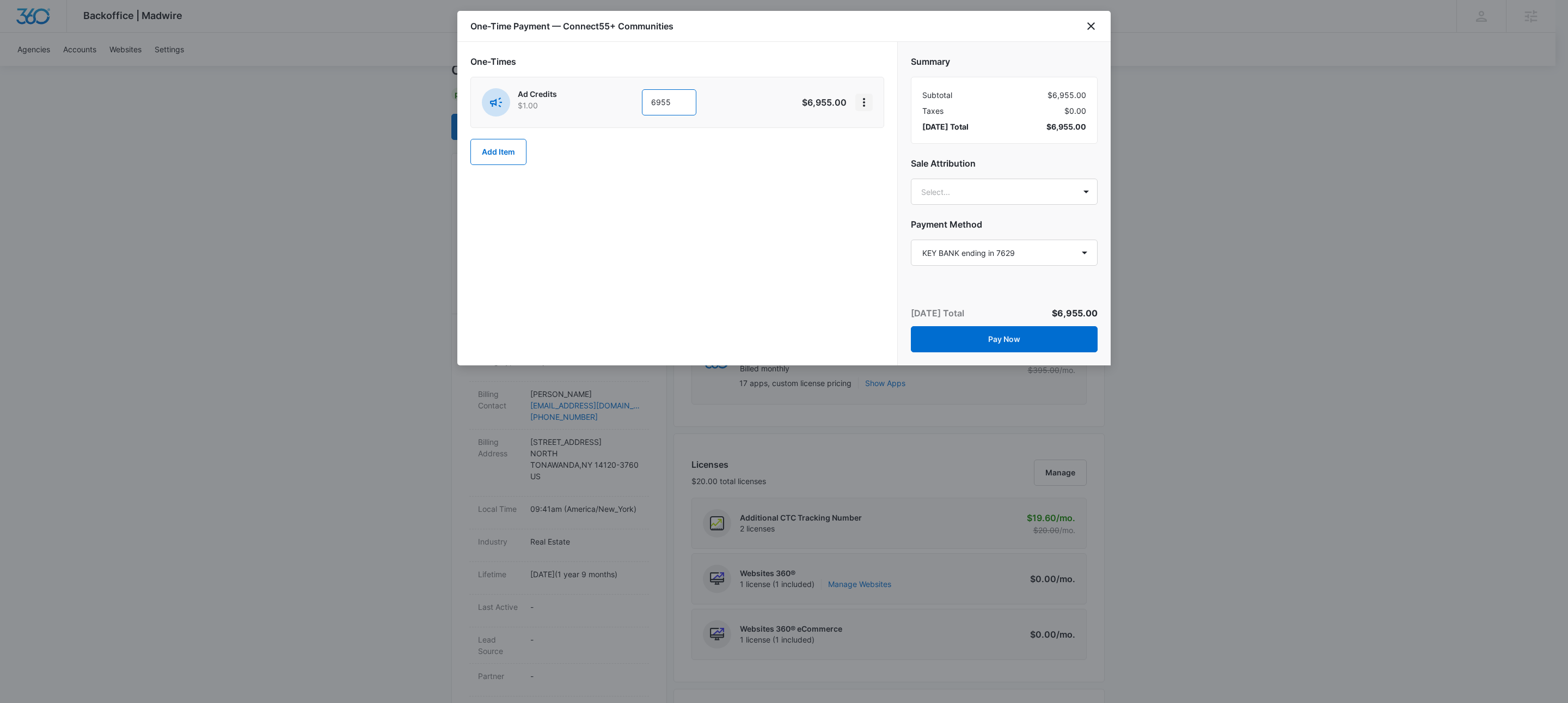
type input "6955"
click at [861, 105] on icon "View More" at bounding box center [864, 102] width 13 height 13
click at [877, 127] on button "Add Discount" at bounding box center [900, 134] width 87 height 16
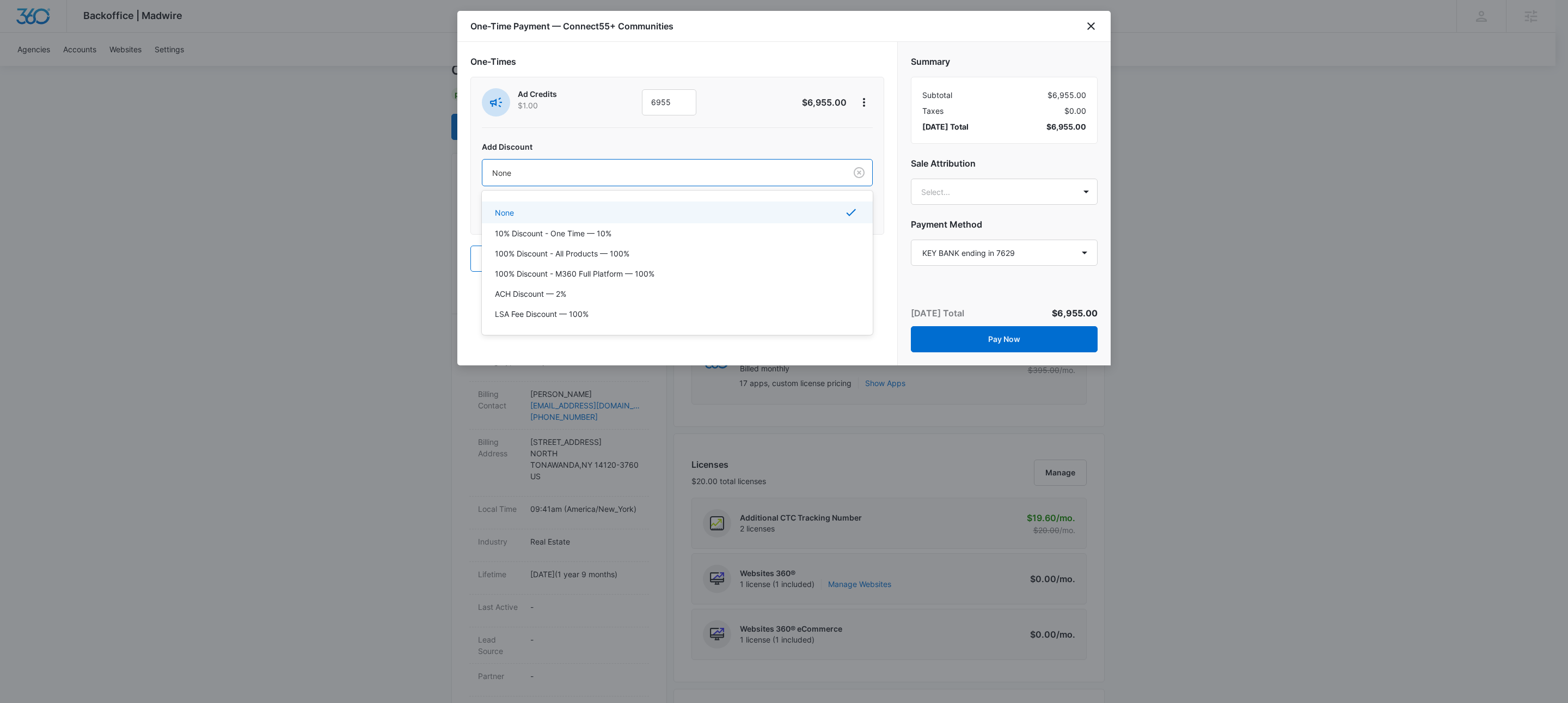
click at [602, 177] on div at bounding box center [662, 173] width 340 height 14
type input "ach"
click at [555, 209] on p "ACH Discount — 2%" at bounding box center [531, 211] width 72 height 11
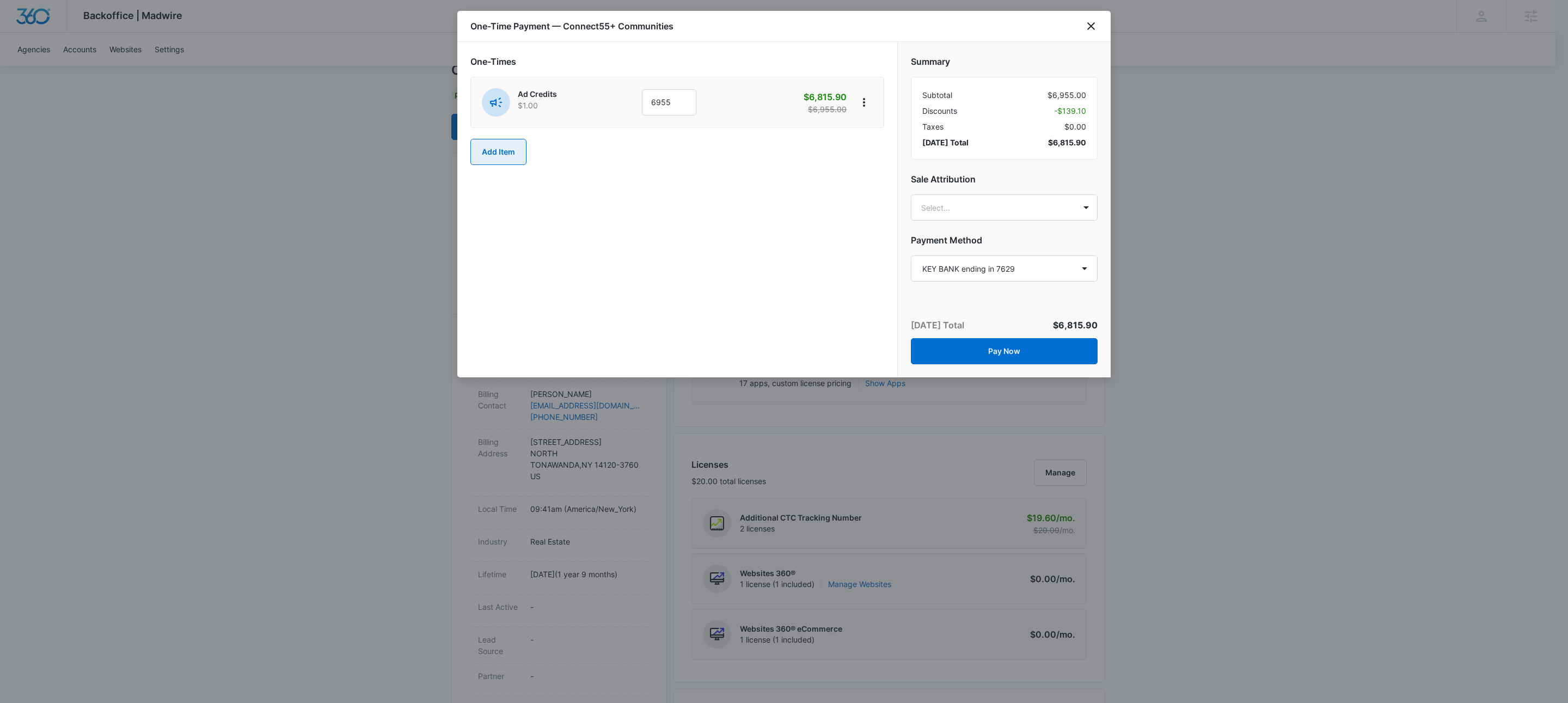
click at [486, 159] on button "Add Item" at bounding box center [499, 152] width 56 height 26
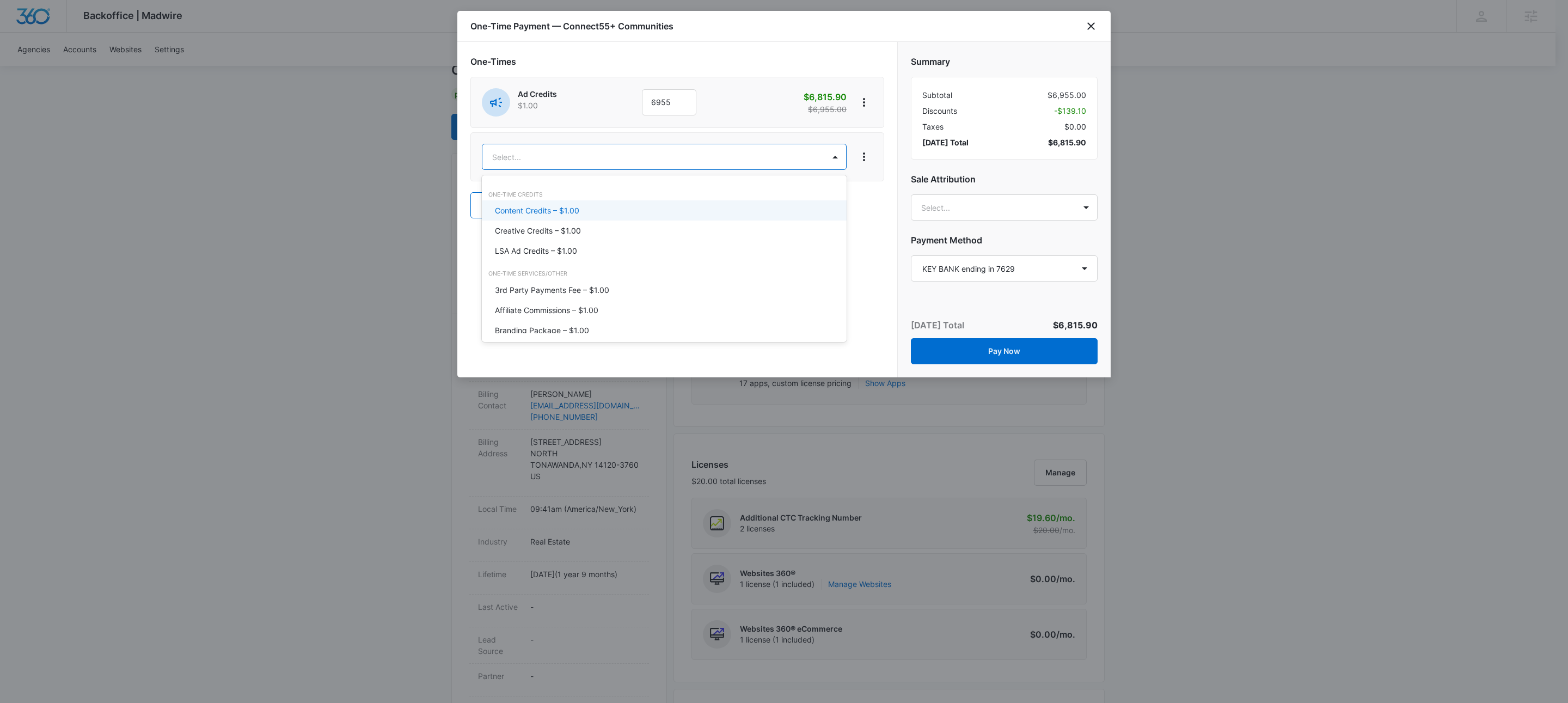
type input "content"
click at [526, 212] on p "Content Credits – $1.00" at bounding box center [537, 211] width 85 height 11
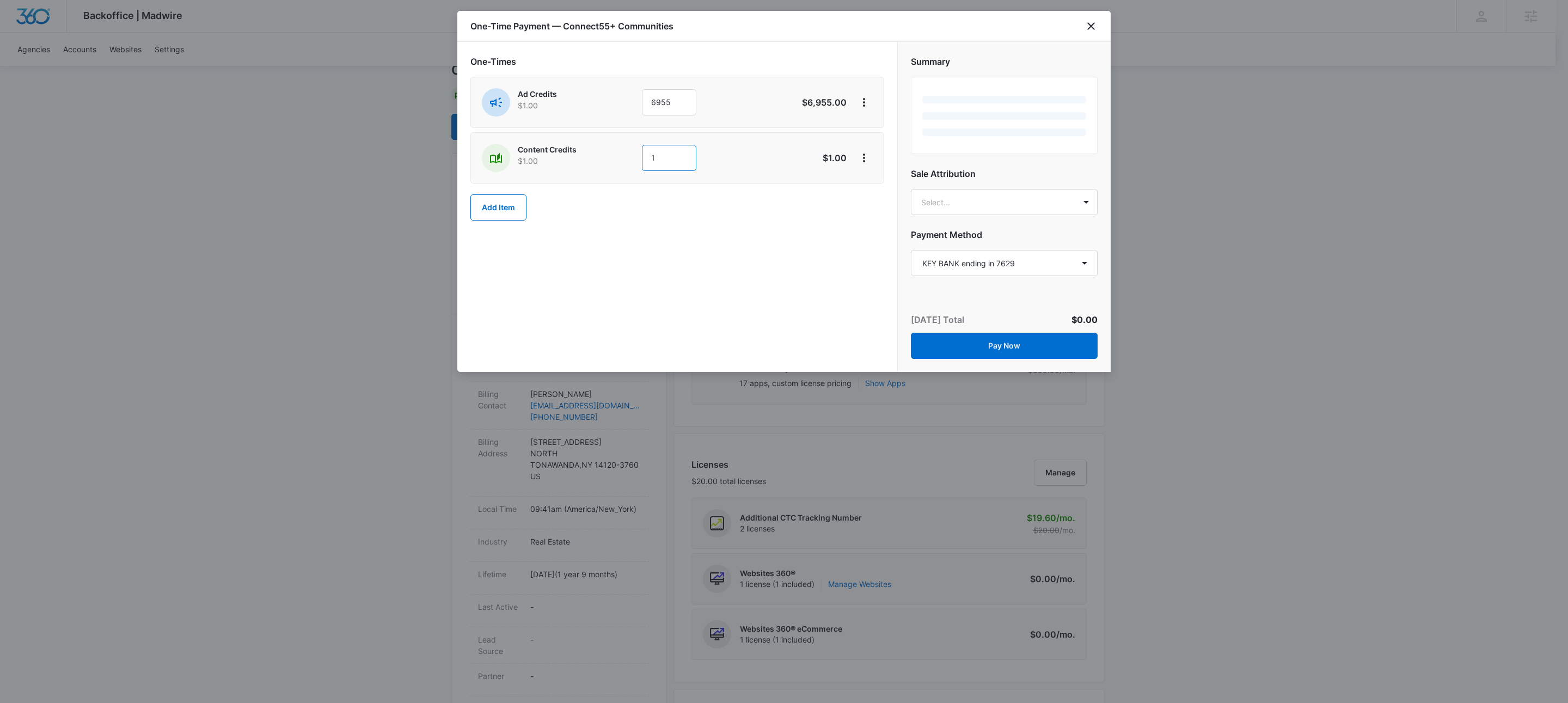
click at [663, 154] on input "1" at bounding box center [669, 158] width 54 height 26
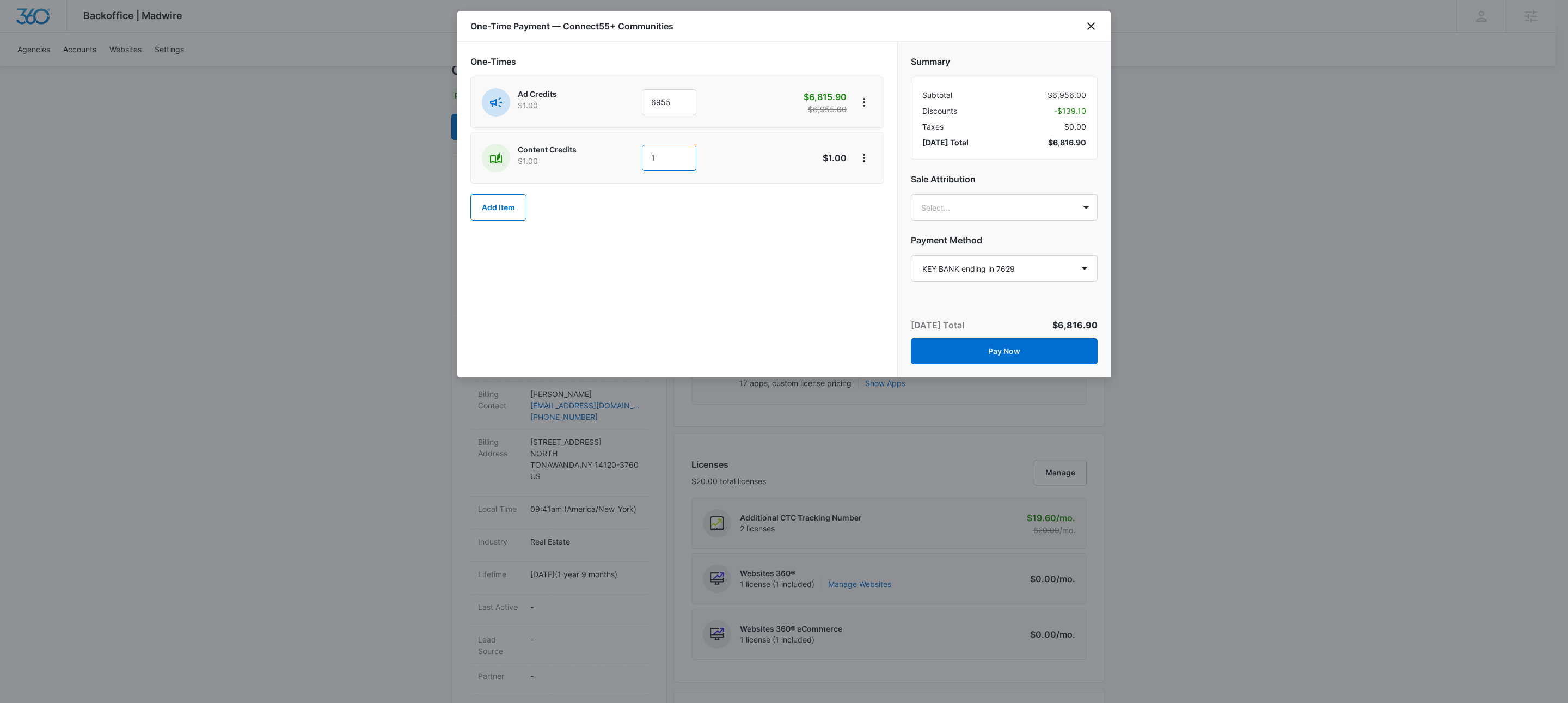
click at [663, 154] on input "1" at bounding box center [669, 158] width 54 height 26
type input "300"
click at [870, 155] on icon "View More" at bounding box center [864, 158] width 13 height 13
click at [874, 186] on div "Add Discount" at bounding box center [893, 189] width 48 height 8
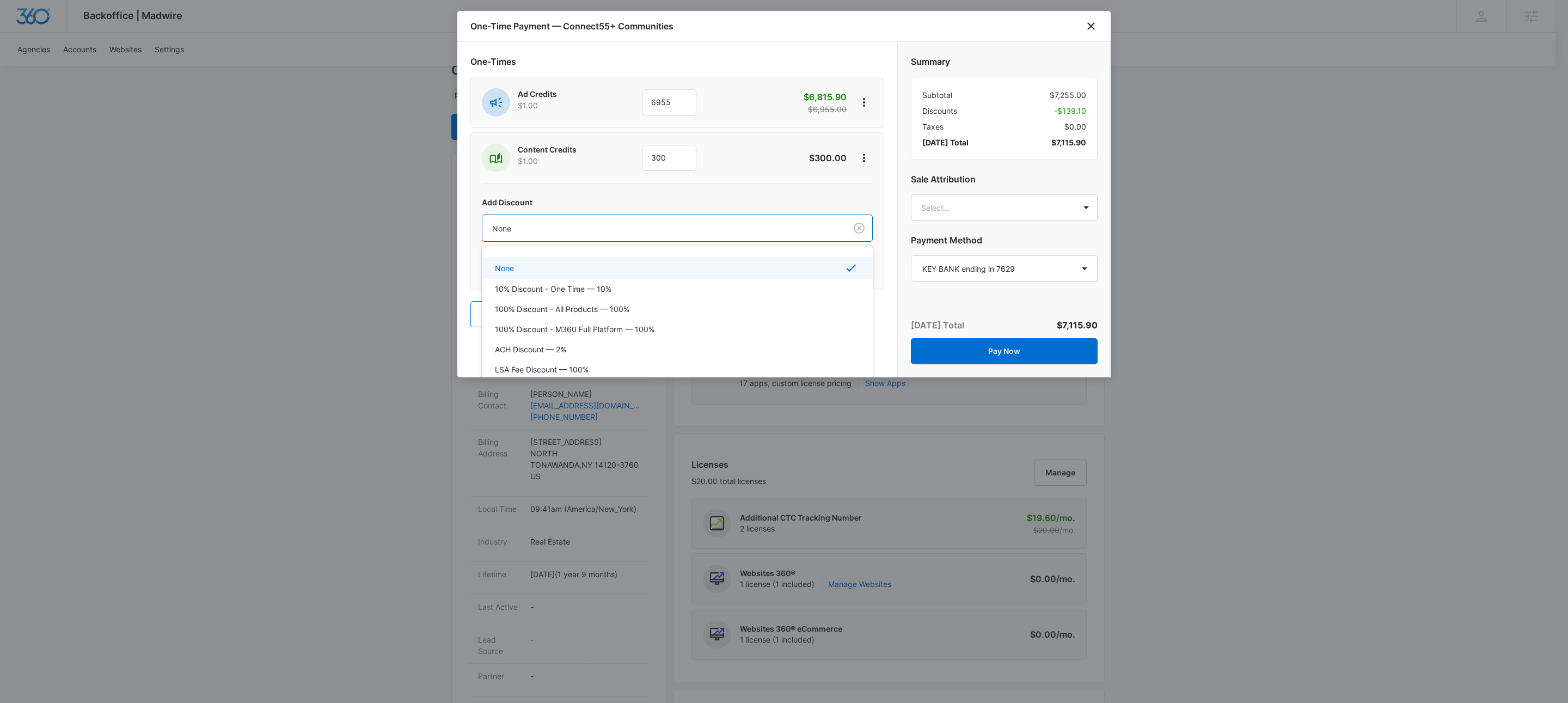
click at [602, 231] on div at bounding box center [662, 228] width 340 height 14
type input "ach"
click at [544, 269] on p "ACH Discount — 2%" at bounding box center [531, 267] width 72 height 11
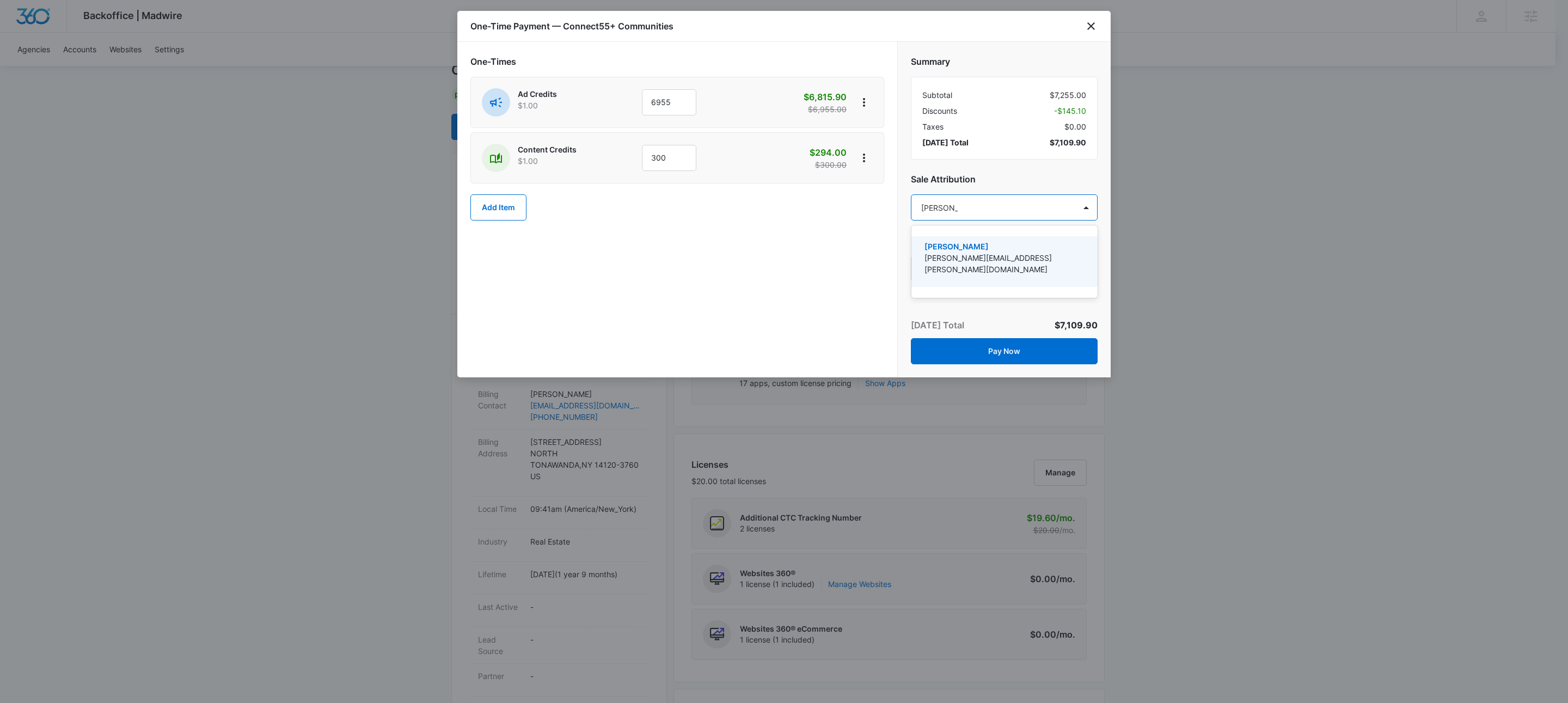
type input "[PERSON_NAME]"
click at [945, 253] on p "[PERSON_NAME][EMAIL_ADDRESS][PERSON_NAME][DOMAIN_NAME]" at bounding box center [1004, 264] width 158 height 23
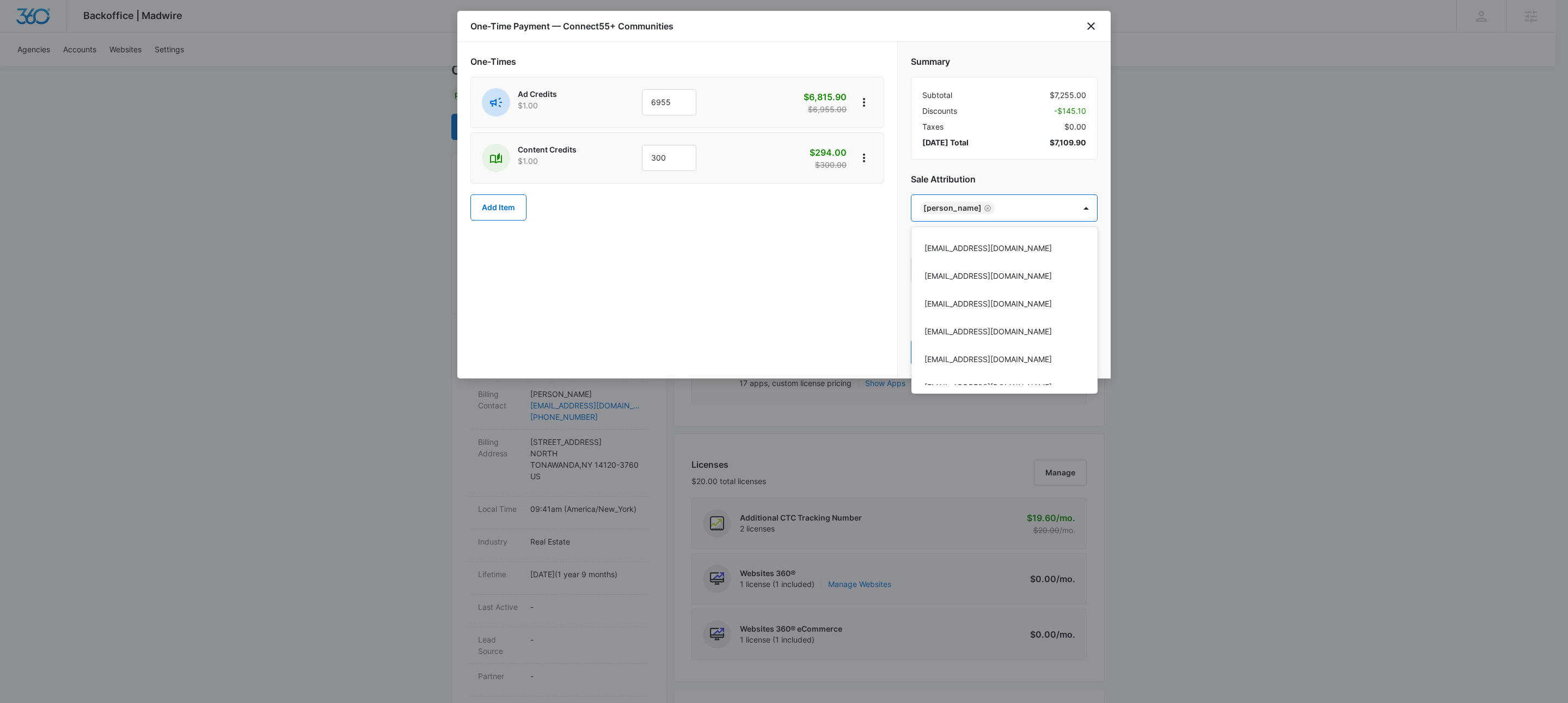
click at [669, 282] on div at bounding box center [784, 351] width 1568 height 703
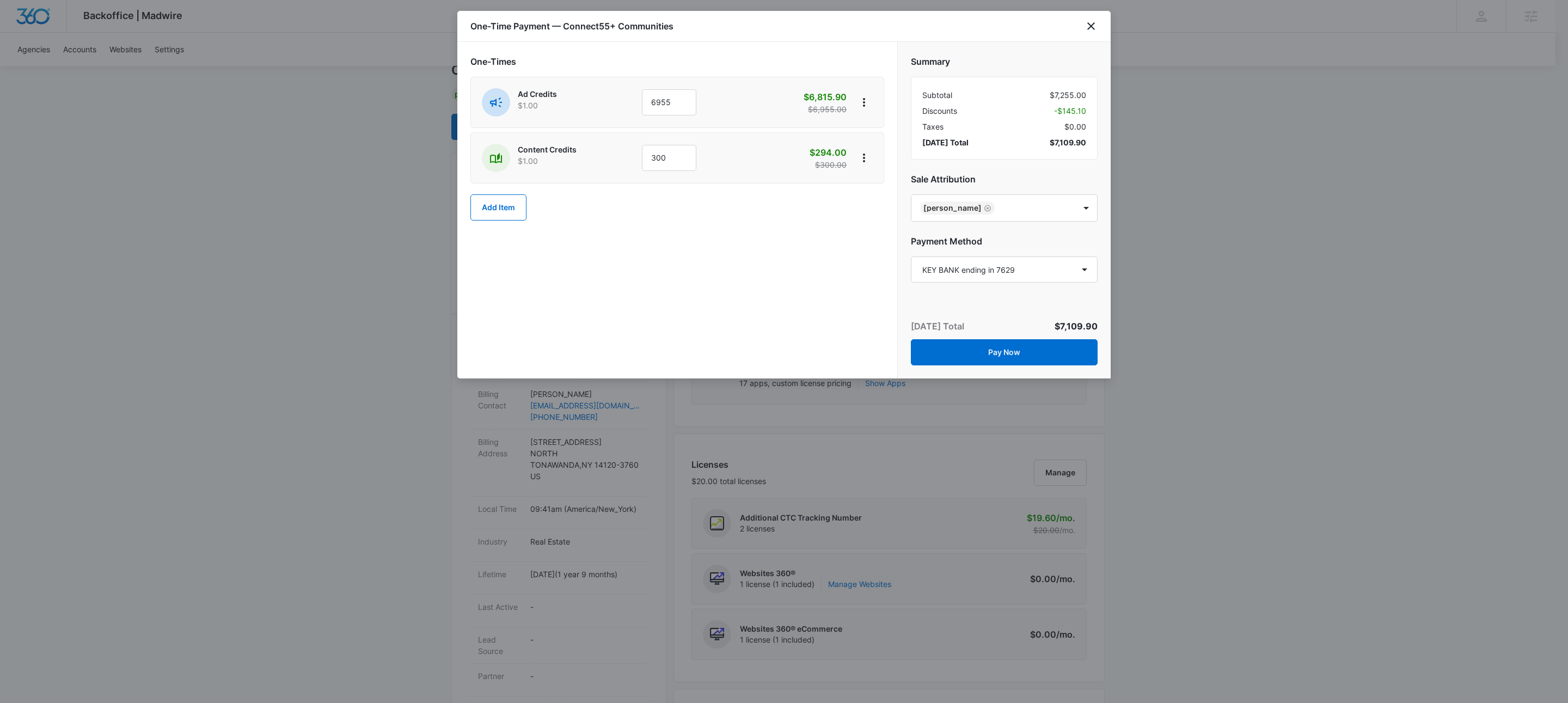
click at [678, 307] on div "One-Times Ad Credits $1.00 6955 $6,815.90 $6,955.00 Content Credits $1.00 300 $…" at bounding box center [678, 211] width 440 height 337
click at [1024, 357] on button "Pay Now" at bounding box center [1004, 353] width 187 height 26
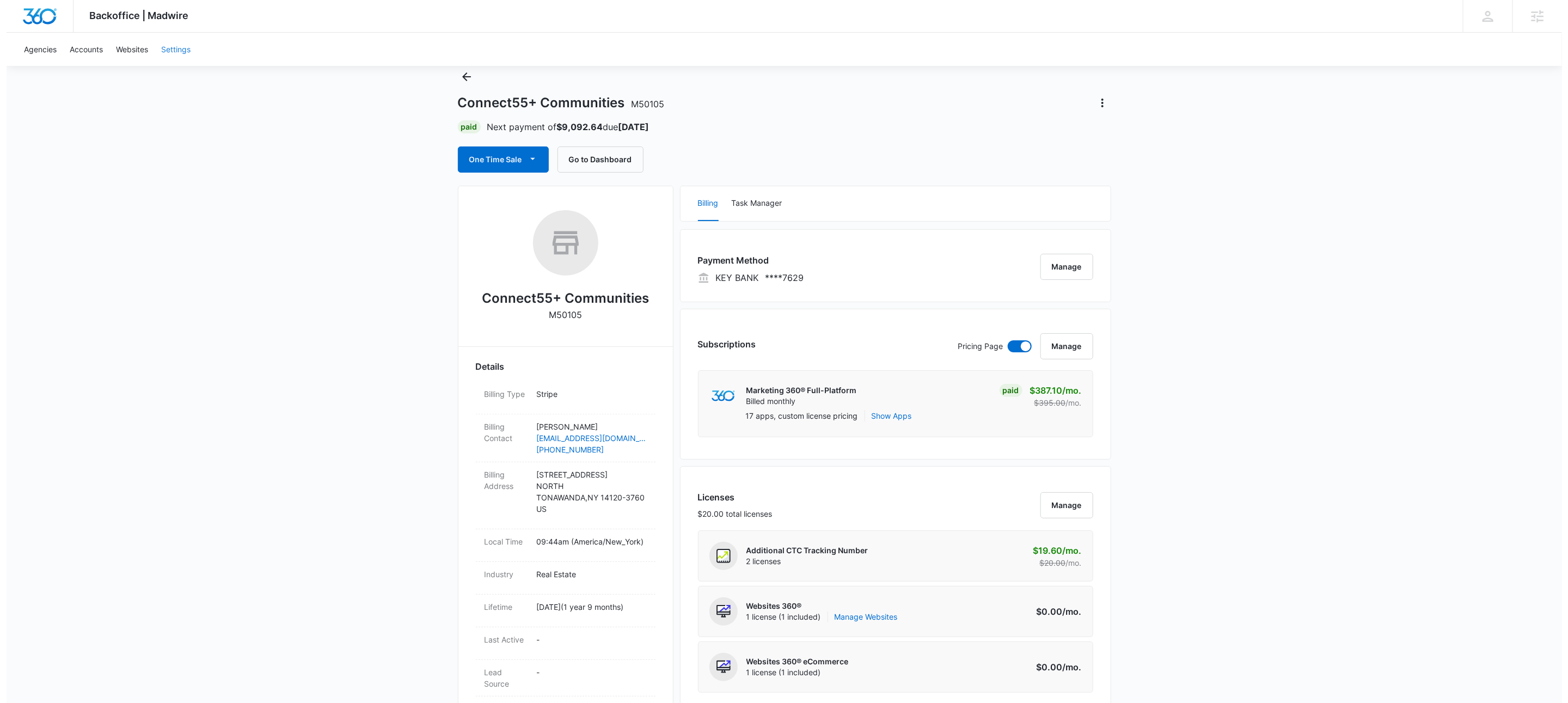
scroll to position [0, 0]
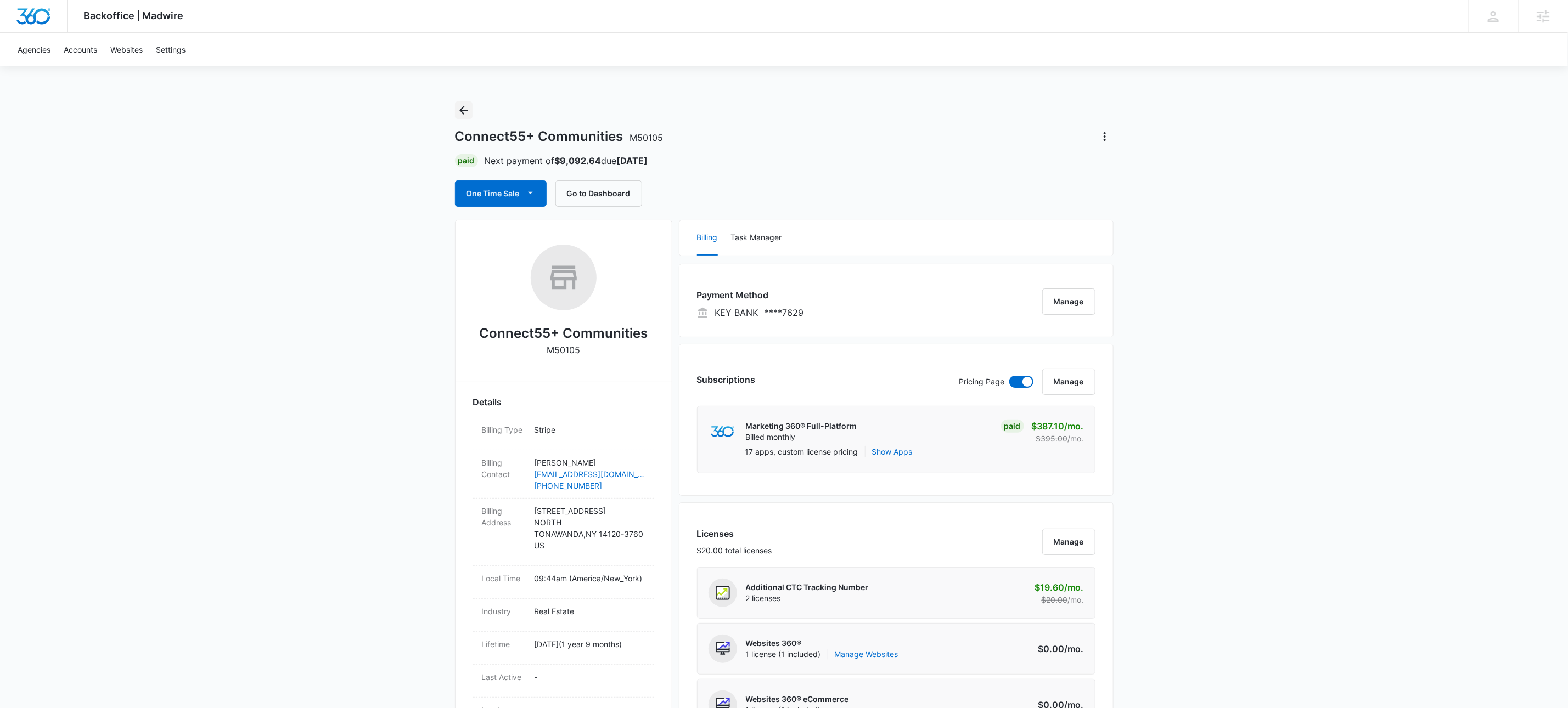
drag, startPoint x: 478, startPoint y: 102, endPoint x: 471, endPoint y: 105, distance: 7.6
click at [477, 102] on div "Connect55+ Communities M50105 Paid Next payment of $9,092.64 due Sep 21 One Tim…" at bounding box center [784, 154] width 658 height 105
click at [463, 111] on icon "Back" at bounding box center [463, 110] width 13 height 13
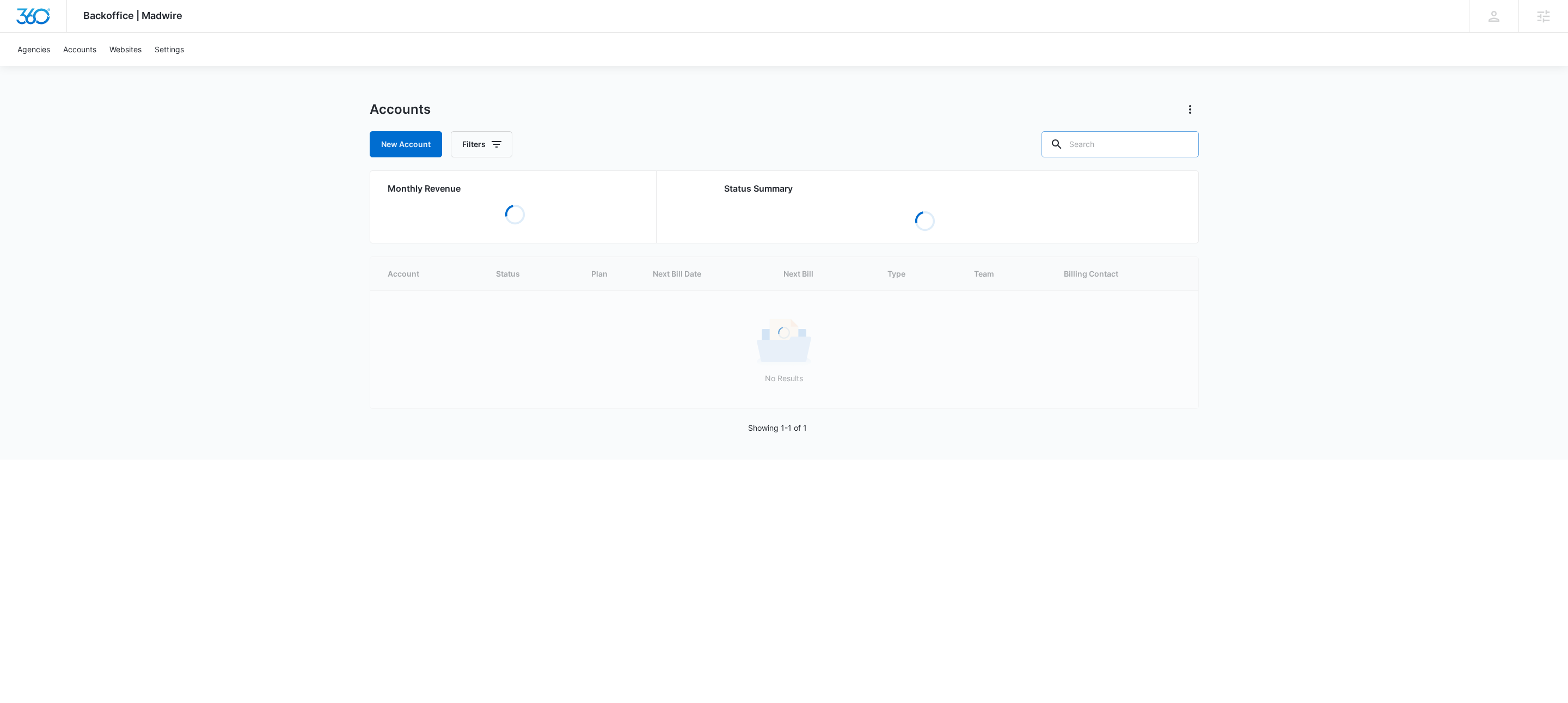
click at [1150, 143] on input "text" at bounding box center [1120, 144] width 158 height 26
paste input "M54659"
type input "M54659"
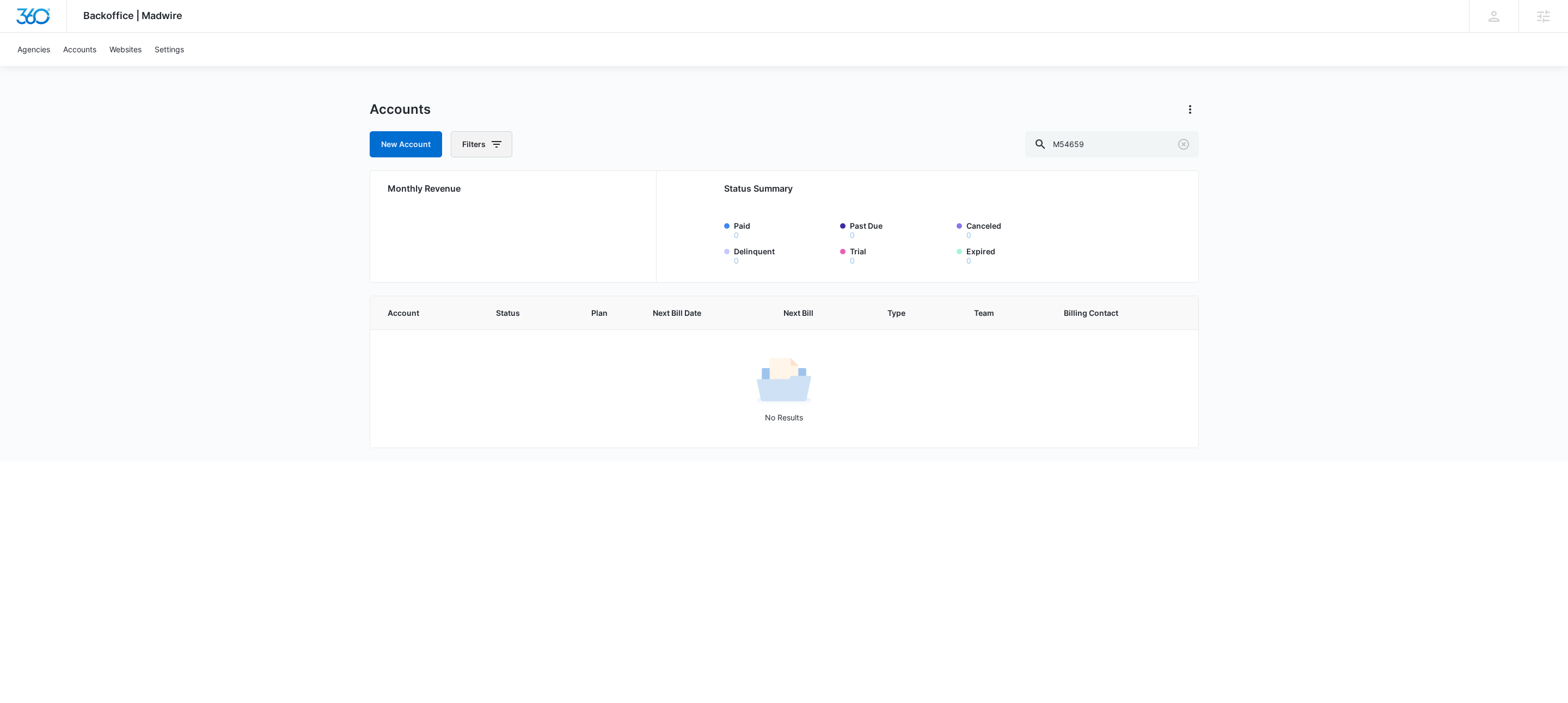
click at [498, 138] on icon "button" at bounding box center [496, 144] width 13 height 13
click at [577, 189] on icon "Show Agency filters" at bounding box center [581, 184] width 13 height 13
drag, startPoint x: 577, startPoint y: 189, endPoint x: 515, endPoint y: 226, distance: 72.2
click at [515, 226] on label "Search All Agencies" at bounding box center [526, 220] width 125 height 11
click at [465, 221] on input "Search All Agencies" at bounding box center [464, 220] width 1 height 1
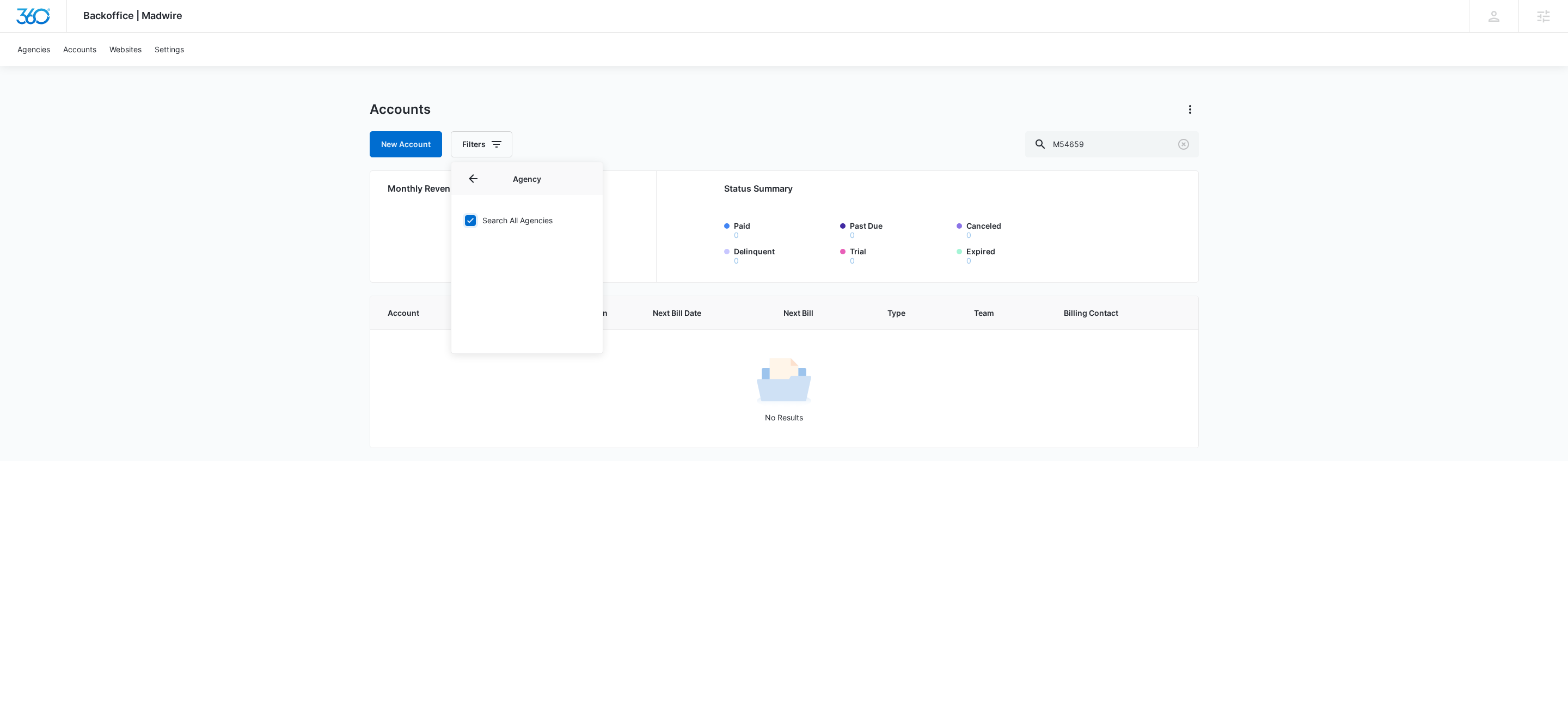
checkbox input "true"
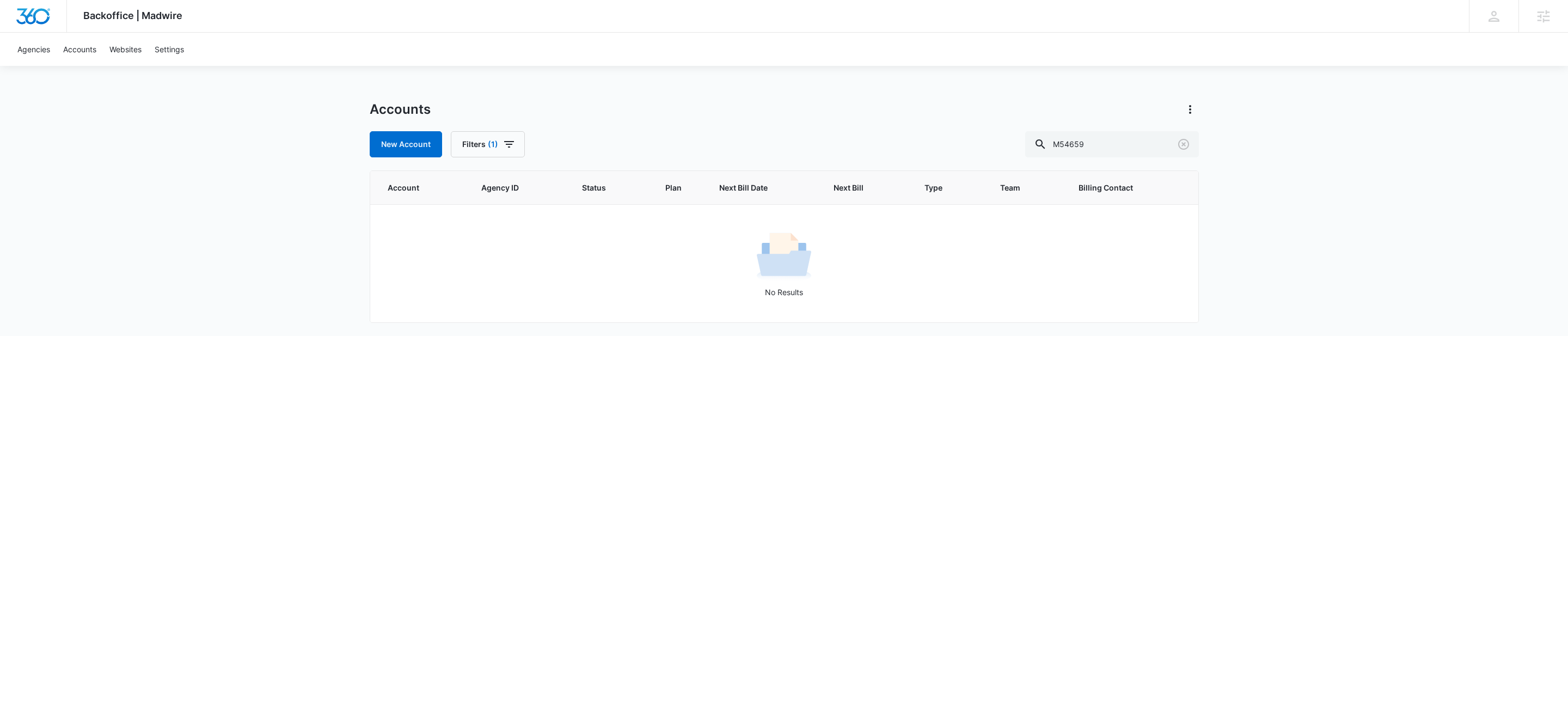
click at [701, 119] on div "Accounts New Account Filters (1) M54659" at bounding box center [784, 129] width 829 height 57
